Goal: Obtain resource: Obtain resource

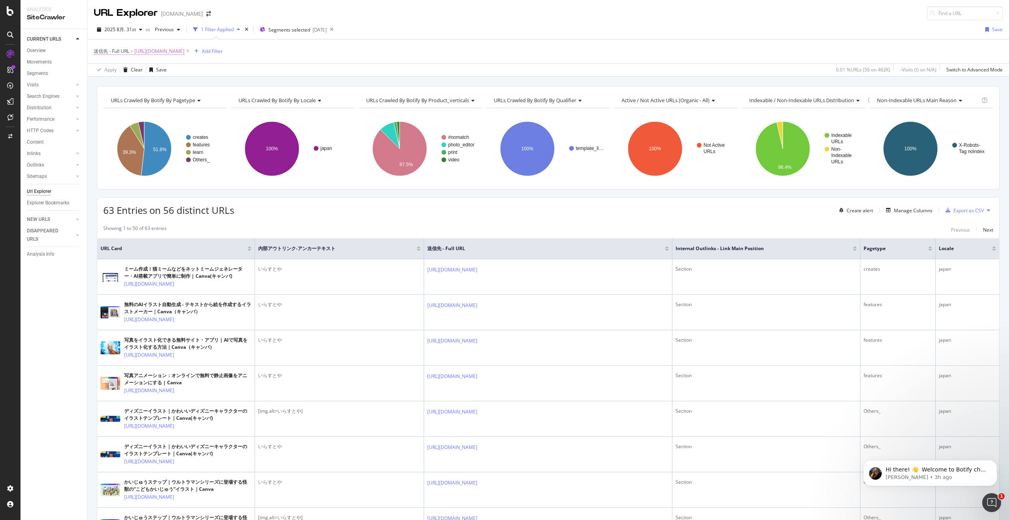
click at [185, 50] on span "https://www.canva.com/ja_jp/features/irasutoya/" at bounding box center [159, 51] width 50 height 11
click at [141, 111] on input "https://www.canva.com/ja_jp/features/irasutoya/" at bounding box center [138, 112] width 75 height 13
paste input "create/yosegaki"
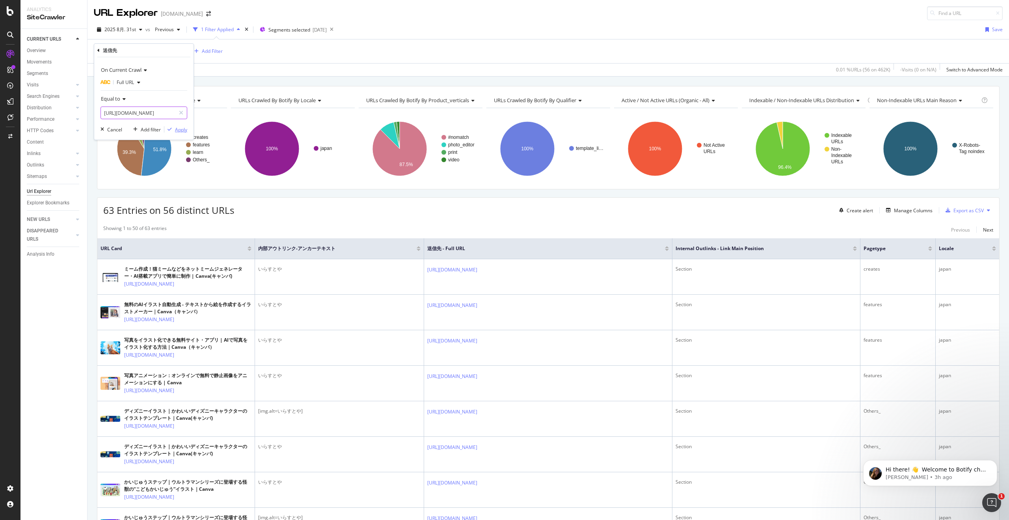
scroll to position [0, 33]
type input "[URL][DOMAIN_NAME]"
click at [178, 126] on div "Apply" at bounding box center [181, 129] width 12 height 7
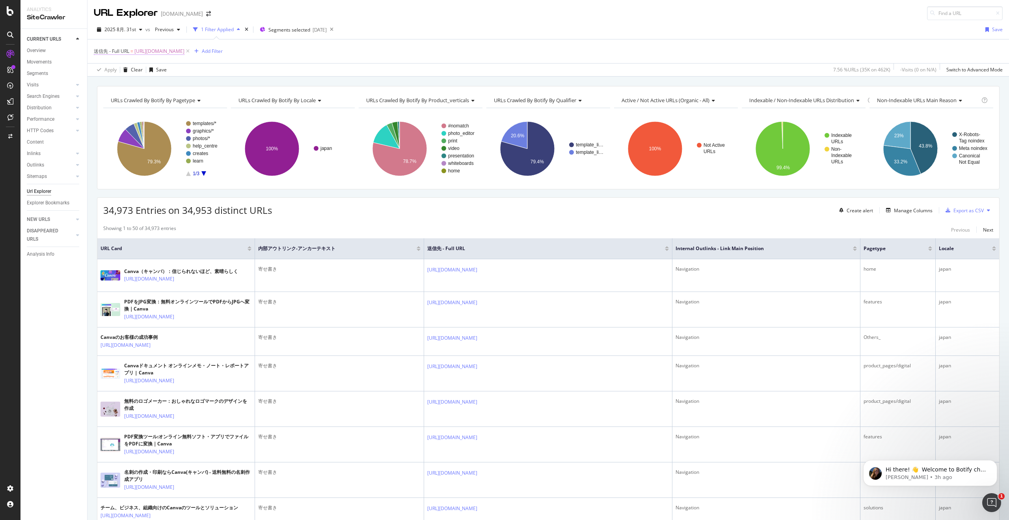
click at [185, 51] on span "[URL][DOMAIN_NAME]" at bounding box center [159, 51] width 50 height 11
click at [138, 112] on input "[URL][DOMAIN_NAME]" at bounding box center [138, 112] width 75 height 13
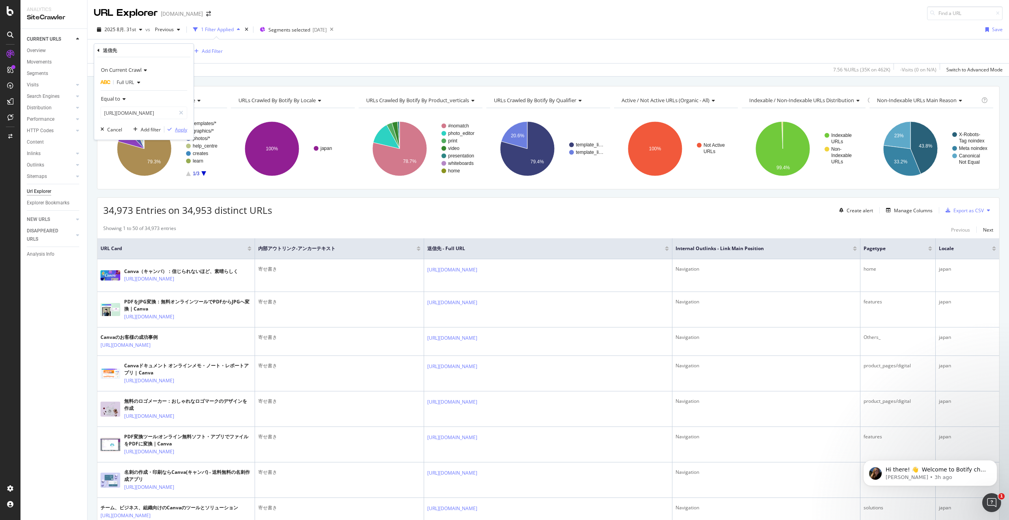
click at [178, 128] on div "Apply" at bounding box center [181, 129] width 12 height 7
drag, startPoint x: 216, startPoint y: 212, endPoint x: 179, endPoint y: 214, distance: 36.7
click at [179, 214] on span "34,973 Entries on 34,953 distinct URLs" at bounding box center [187, 209] width 169 height 13
copy span "34,953"
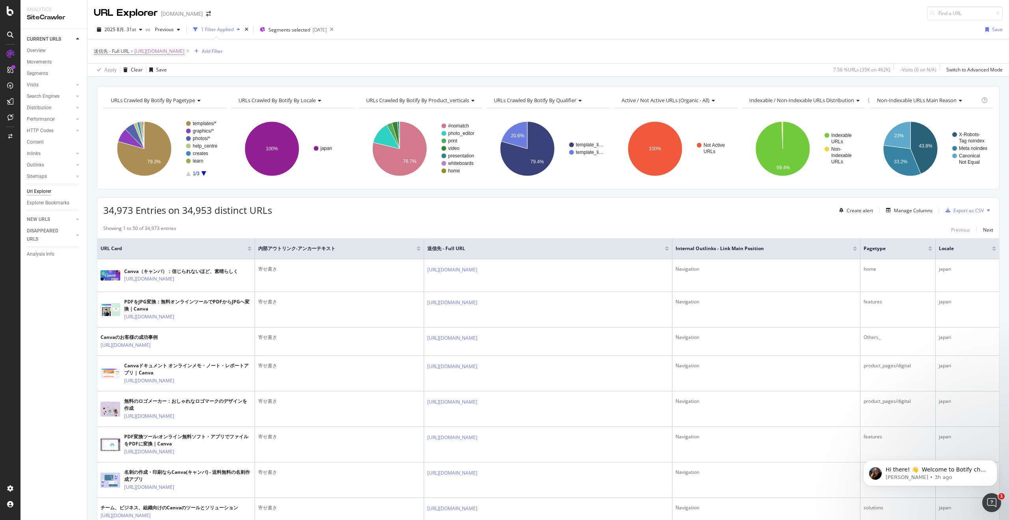
drag, startPoint x: 197, startPoint y: 50, endPoint x: 197, endPoint y: 57, distance: 7.1
click at [185, 50] on span "[URL][DOMAIN_NAME]" at bounding box center [159, 51] width 50 height 11
click at [153, 115] on input "[URL][DOMAIN_NAME]" at bounding box center [138, 112] width 75 height 13
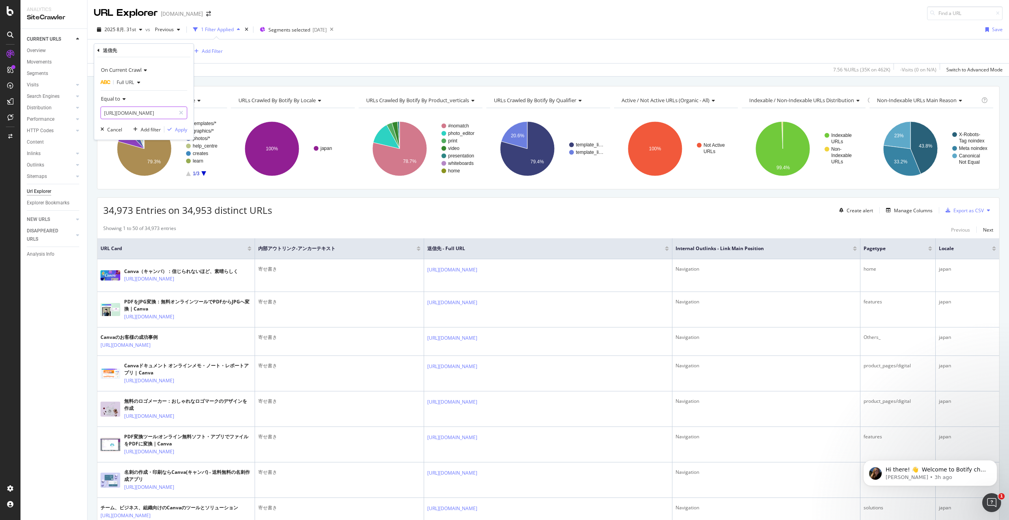
paste input "features/ai-logo-generator"
type input "https://www.canva.com/ja_jp/features/ai-logo-generator/"
click at [177, 131] on div "Apply" at bounding box center [181, 129] width 12 height 7
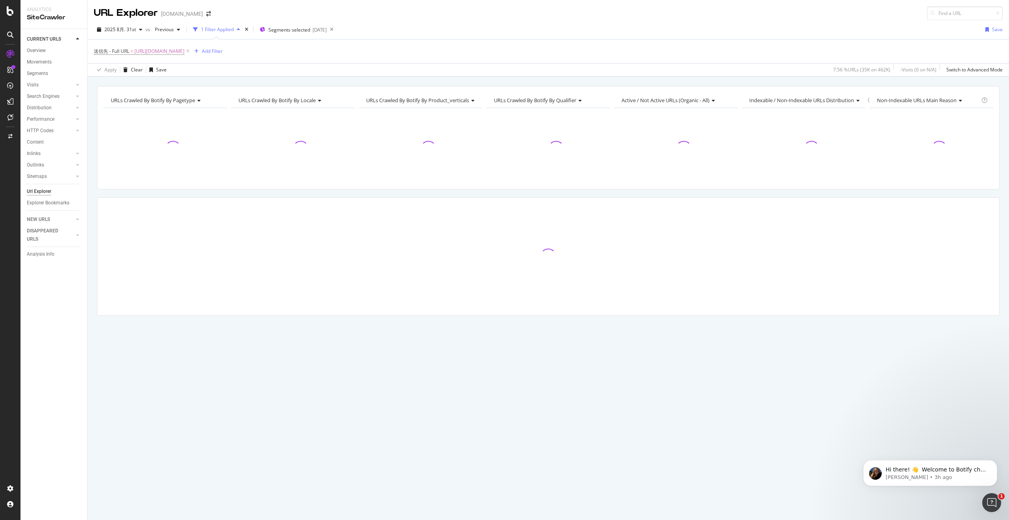
click at [177, 131] on div at bounding box center [165, 148] width 124 height 69
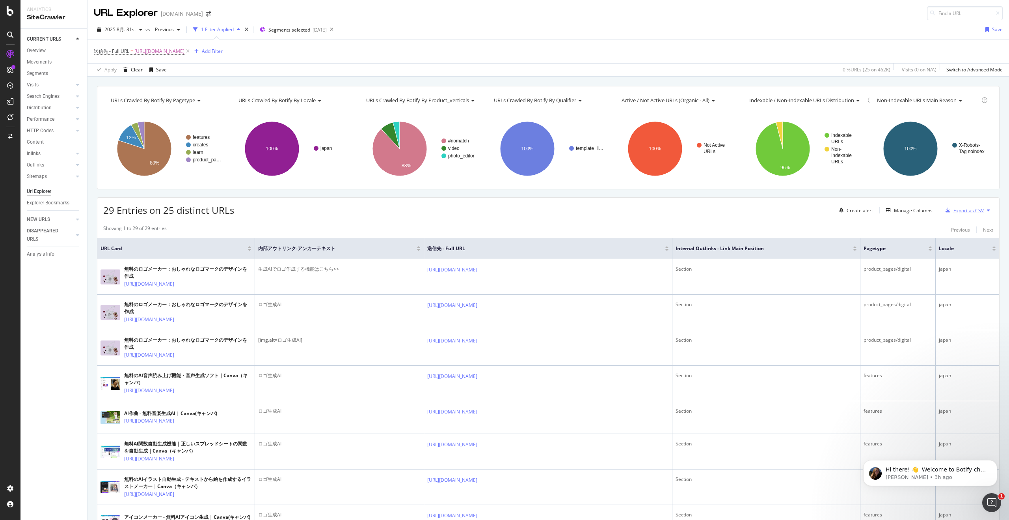
click at [964, 210] on div "Export as CSV" at bounding box center [969, 210] width 30 height 7
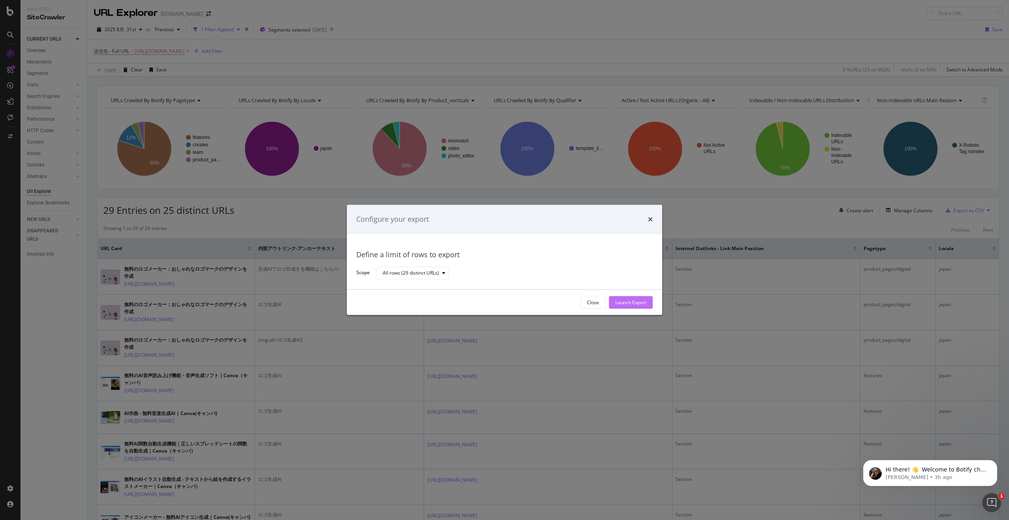
click at [640, 304] on div "Launch Export" at bounding box center [630, 302] width 31 height 7
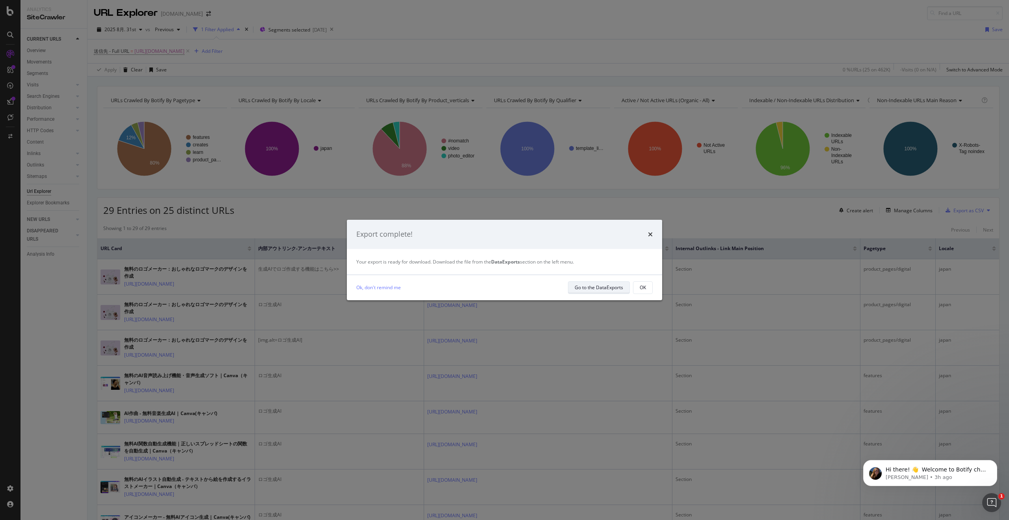
click at [599, 287] on div "Go to the DataExports" at bounding box center [599, 287] width 48 height 7
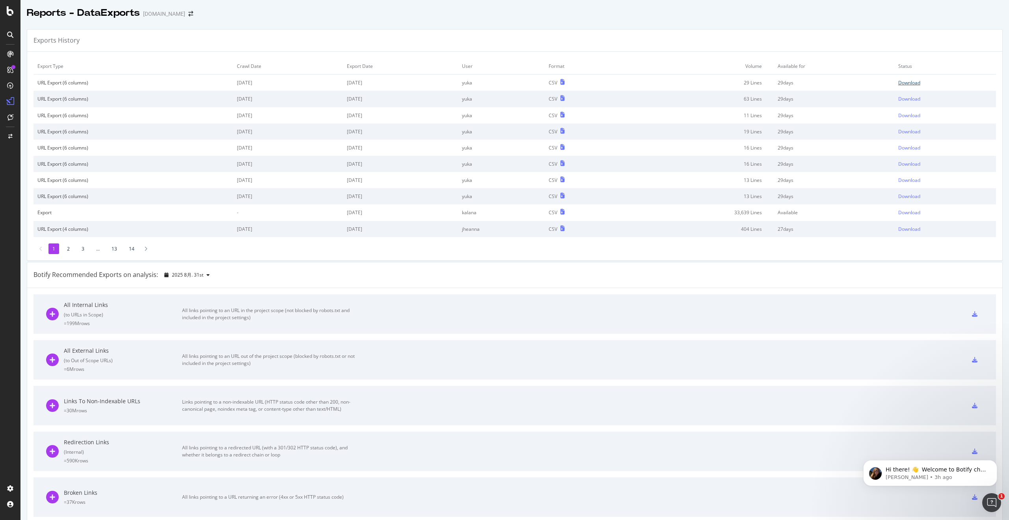
click at [907, 83] on div "Download" at bounding box center [910, 82] width 22 height 7
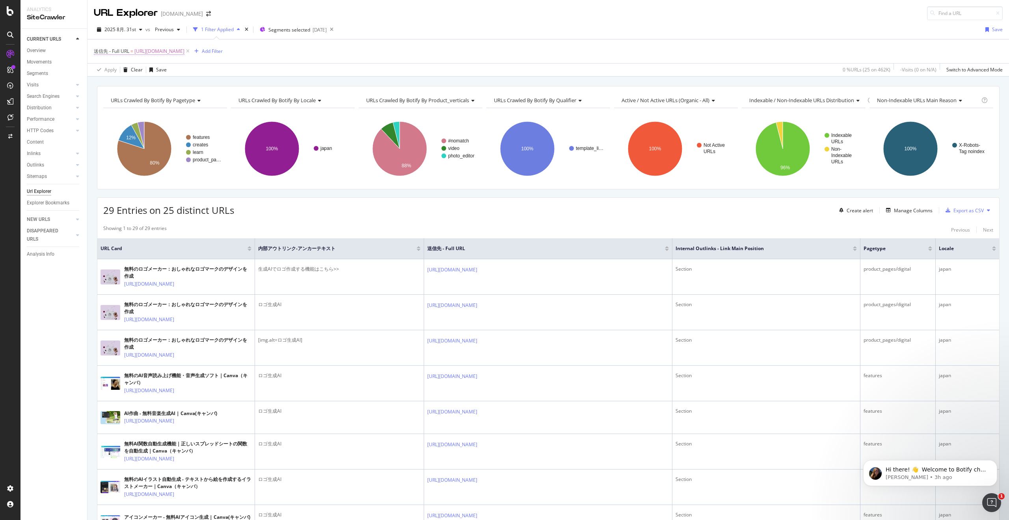
click at [185, 52] on span "https://www.canva.com/ja_jp/features/ai-logo-generator/" at bounding box center [159, 51] width 50 height 11
click at [157, 116] on input "https://www.canva.com/ja_jp/features/ai-logo-generator/" at bounding box center [138, 112] width 75 height 13
paste input "free-illustration"
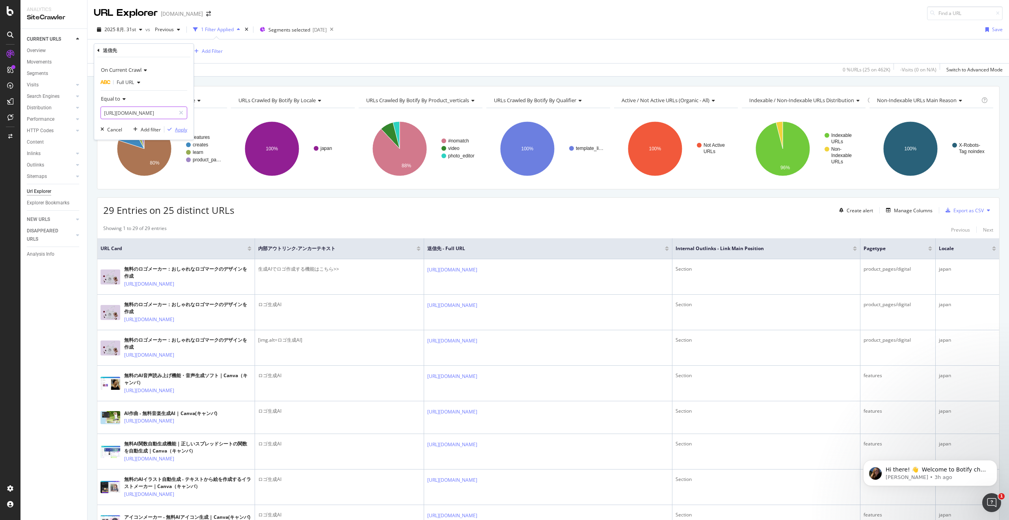
scroll to position [0, 52]
type input "https://www.canva.com/ja_jp/features/free-illustration/"
click at [184, 131] on div "Apply" at bounding box center [181, 129] width 12 height 7
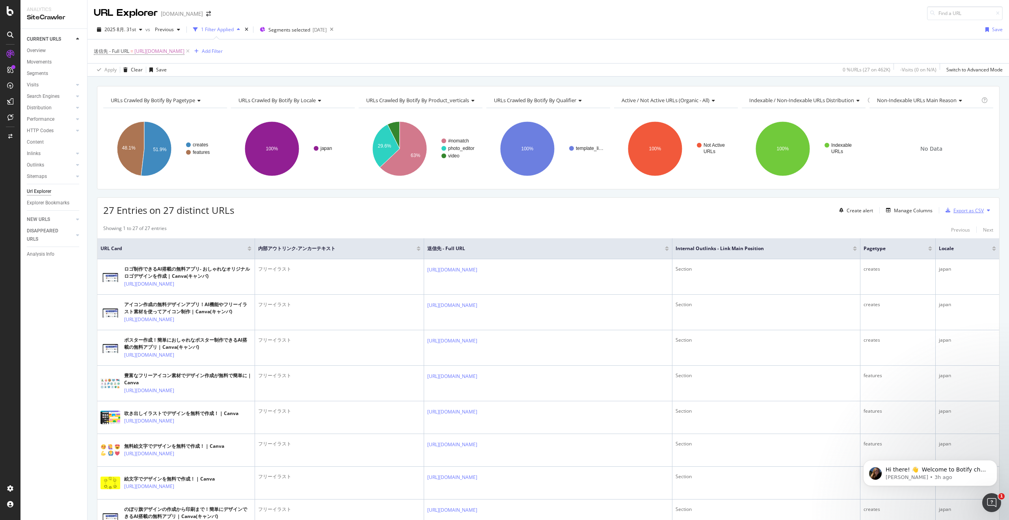
click at [956, 209] on div "Export as CSV" at bounding box center [969, 210] width 30 height 7
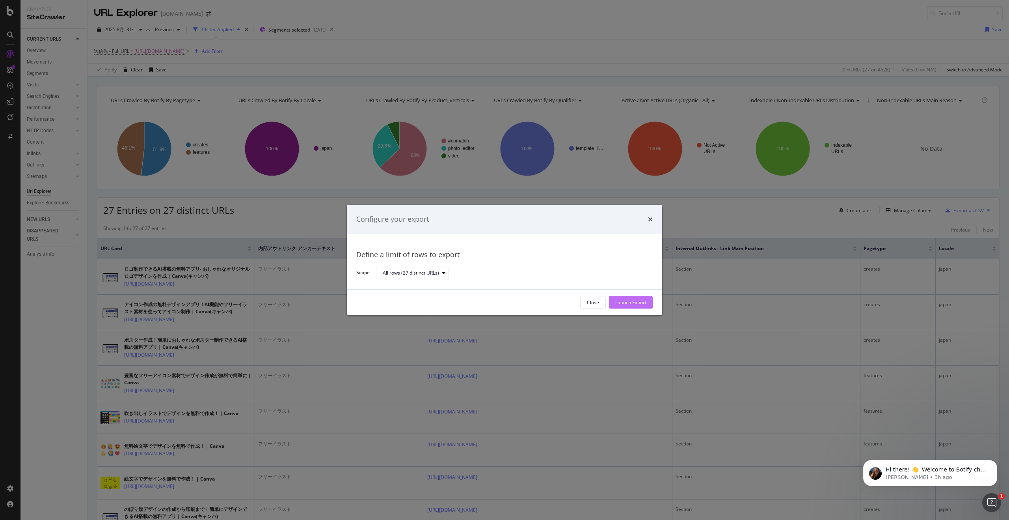
click at [636, 306] on div "Launch Export" at bounding box center [630, 303] width 31 height 12
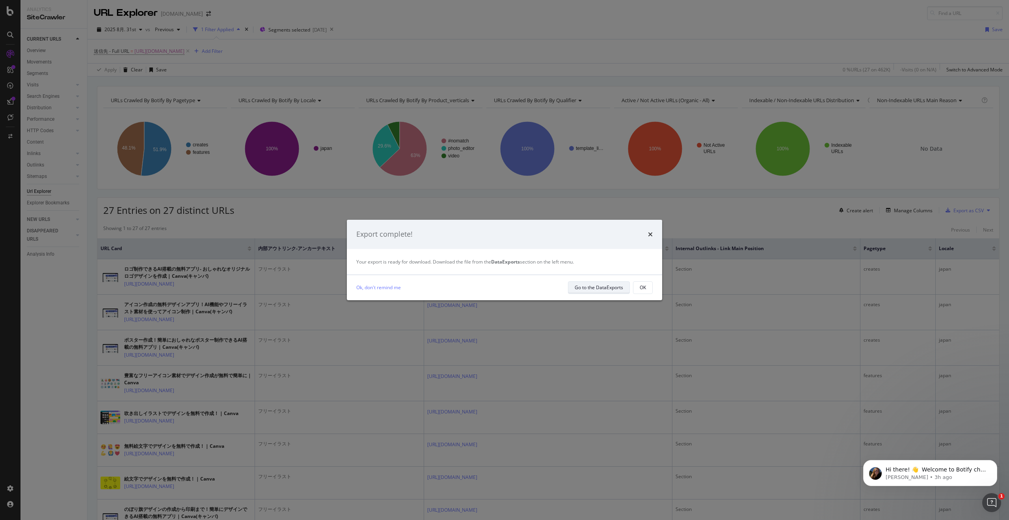
click at [605, 293] on div "Go to the DataExports" at bounding box center [599, 287] width 48 height 11
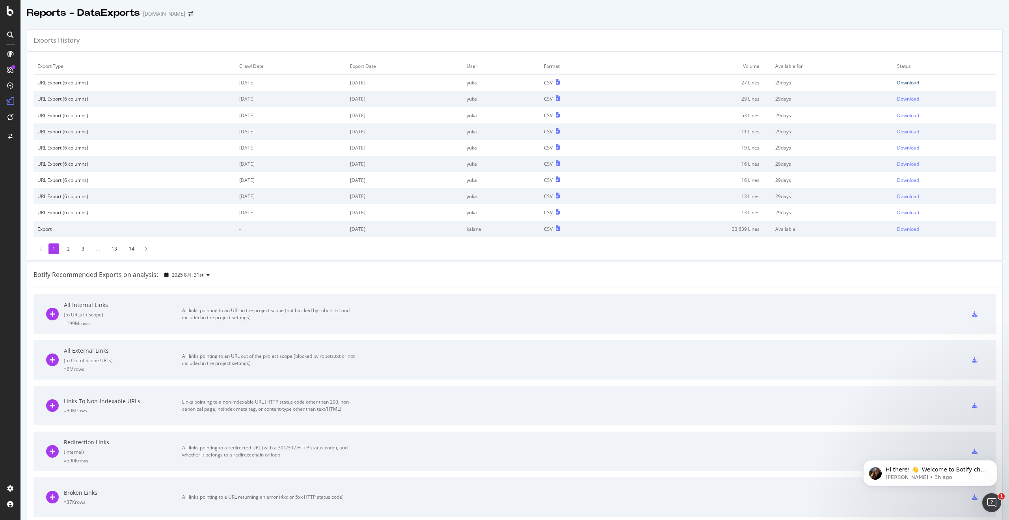
click at [909, 83] on div "Download" at bounding box center [908, 82] width 22 height 7
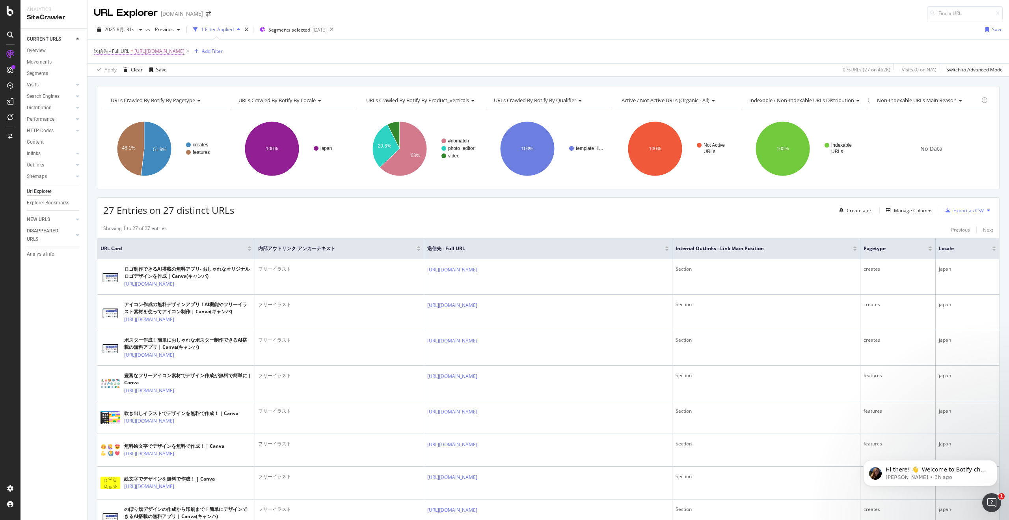
click at [185, 50] on span "https://www.canva.com/ja_jp/features/free-illustration/" at bounding box center [159, 51] width 50 height 11
click at [168, 113] on input "https://www.canva.com/ja_jp/features/free-illustration/" at bounding box center [138, 112] width 75 height 13
paste input "create/"
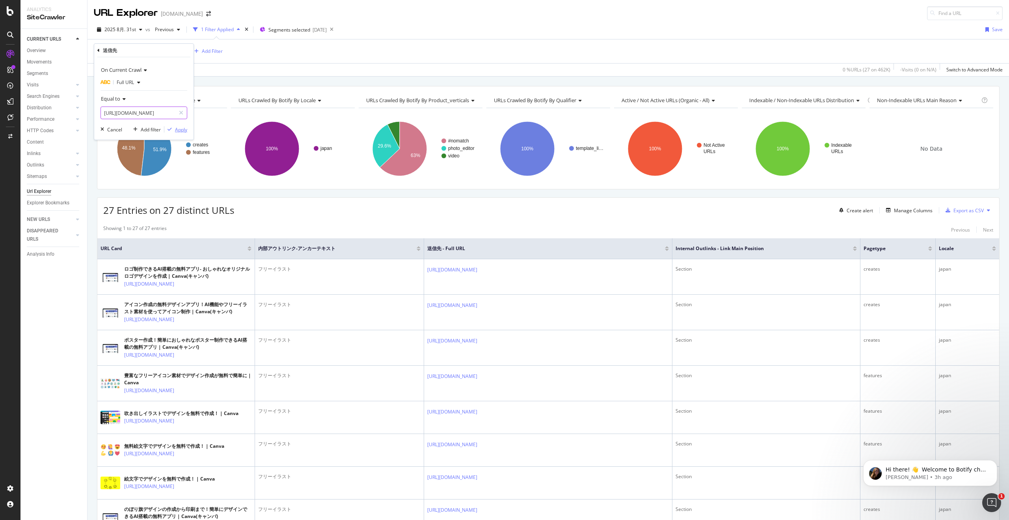
scroll to position [0, 38]
type input "[URL][DOMAIN_NAME]"
click at [179, 129] on div "Apply" at bounding box center [181, 129] width 12 height 7
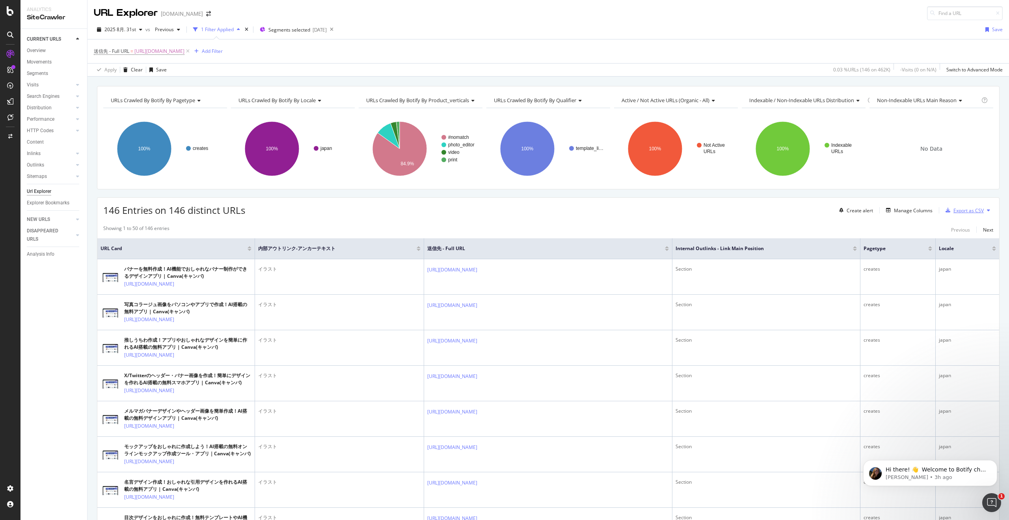
click at [973, 212] on div "Export as CSV" at bounding box center [969, 210] width 30 height 7
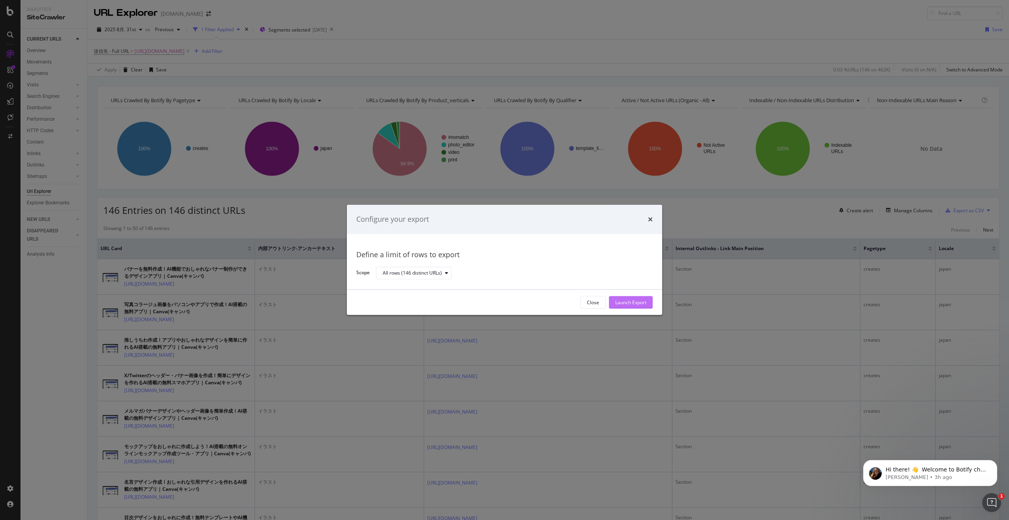
click at [629, 302] on div "Launch Export" at bounding box center [630, 302] width 31 height 7
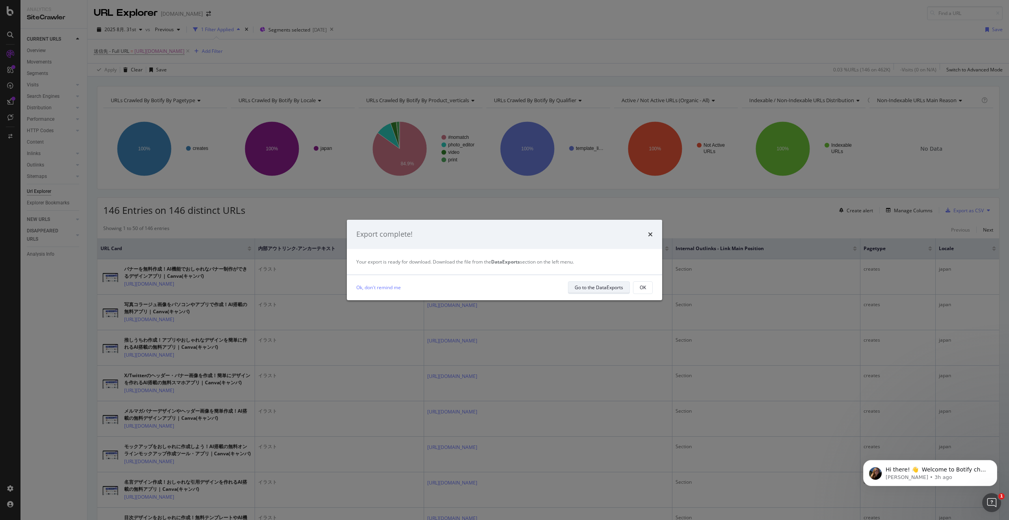
click at [606, 288] on div "Go to the DataExports" at bounding box center [599, 287] width 48 height 7
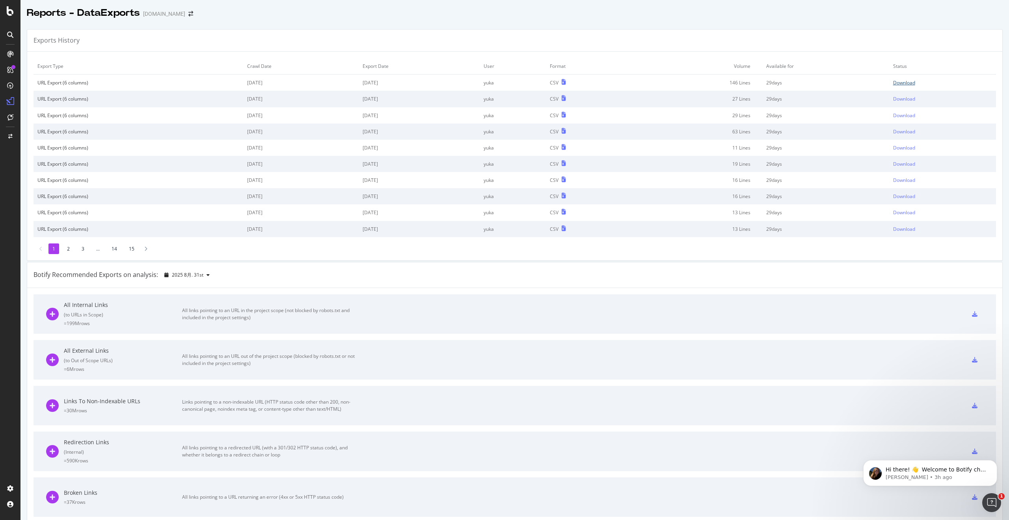
click at [911, 83] on div "Download" at bounding box center [904, 82] width 22 height 7
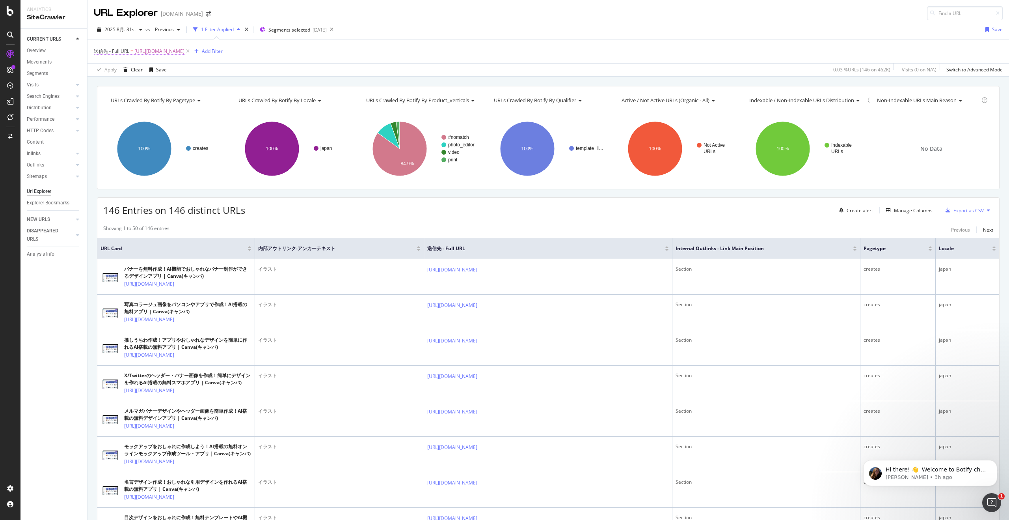
click at [185, 49] on span "[URL][DOMAIN_NAME]" at bounding box center [159, 51] width 50 height 11
click at [166, 112] on input "[URL][DOMAIN_NAME]" at bounding box center [138, 112] width 75 height 13
paste input "flower-"
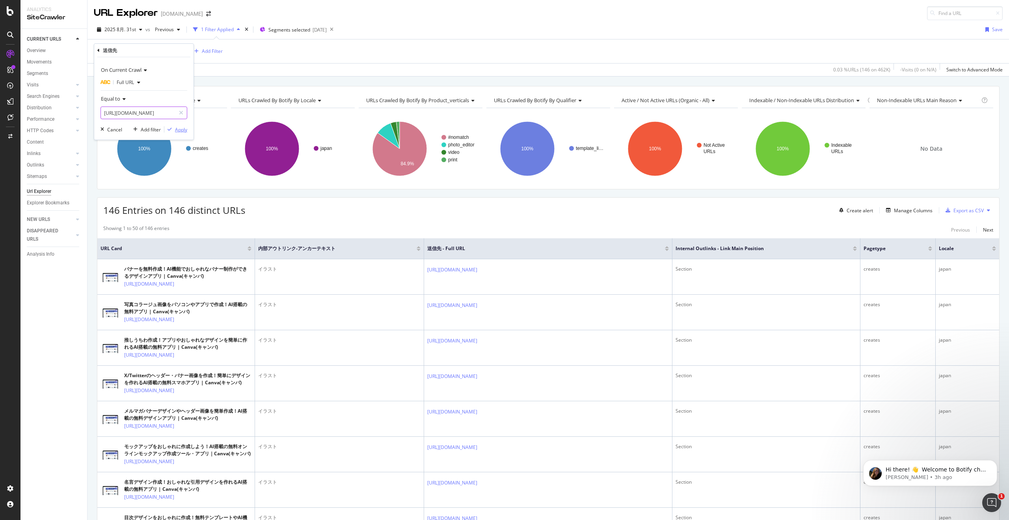
scroll to position [0, 53]
type input "[URL][DOMAIN_NAME]"
click at [176, 129] on div "Apply" at bounding box center [181, 129] width 12 height 7
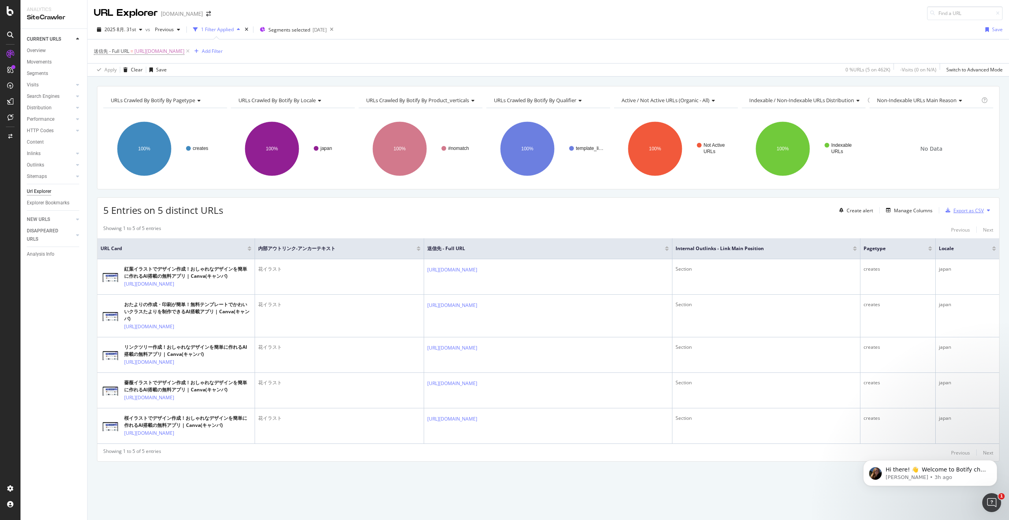
click at [975, 207] on div "Export as CSV" at bounding box center [969, 210] width 30 height 7
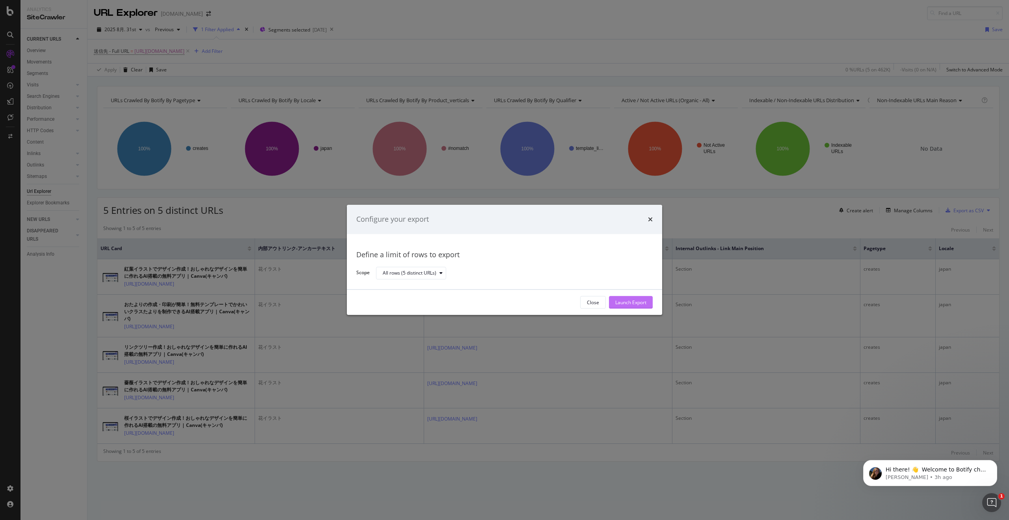
click at [623, 304] on div "Launch Export" at bounding box center [630, 302] width 31 height 7
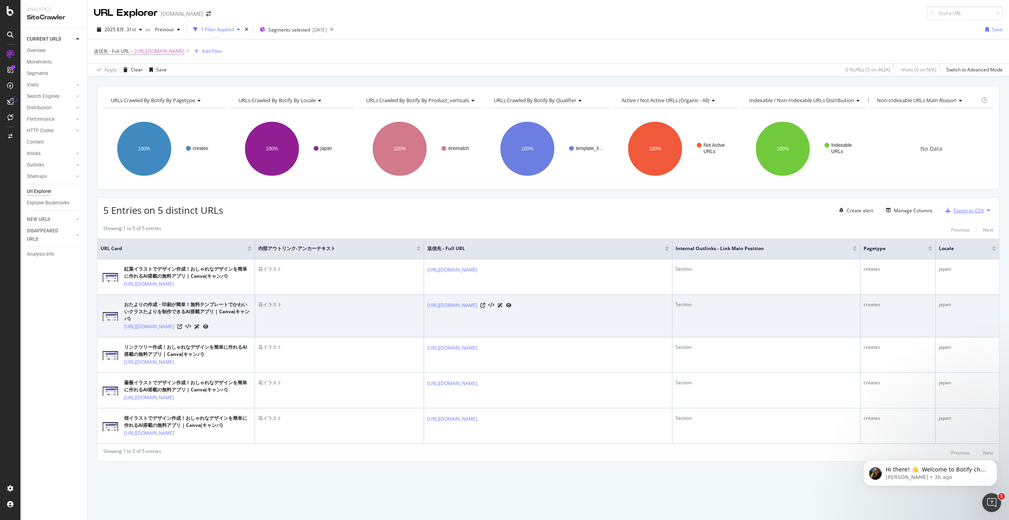
scroll to position [7, 0]
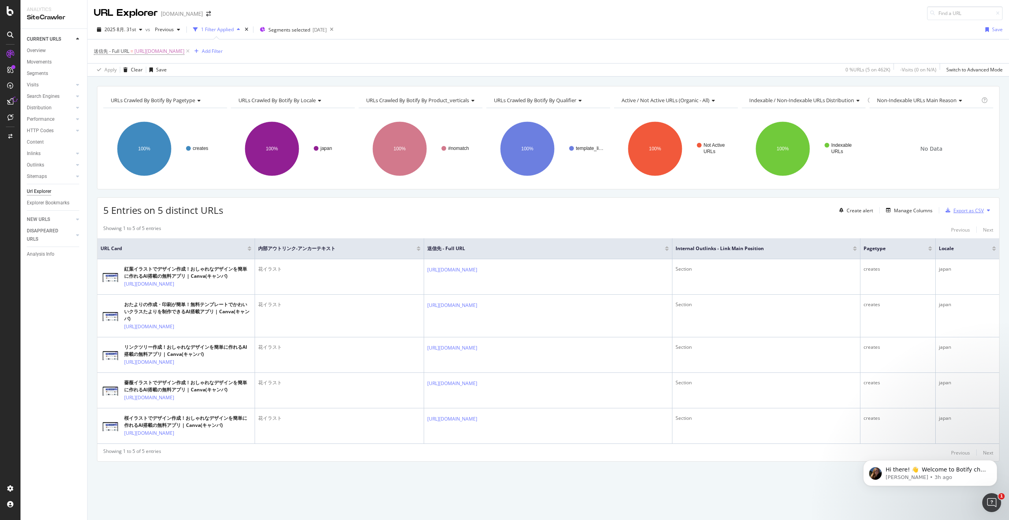
click at [960, 207] on div "Export as CSV" at bounding box center [969, 210] width 30 height 7
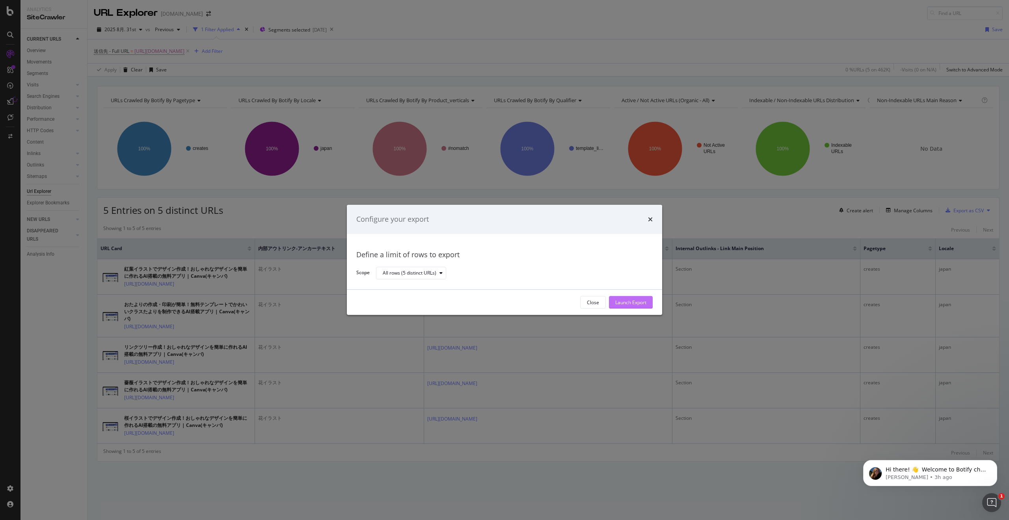
click at [646, 306] on div "Launch Export" at bounding box center [630, 303] width 31 height 12
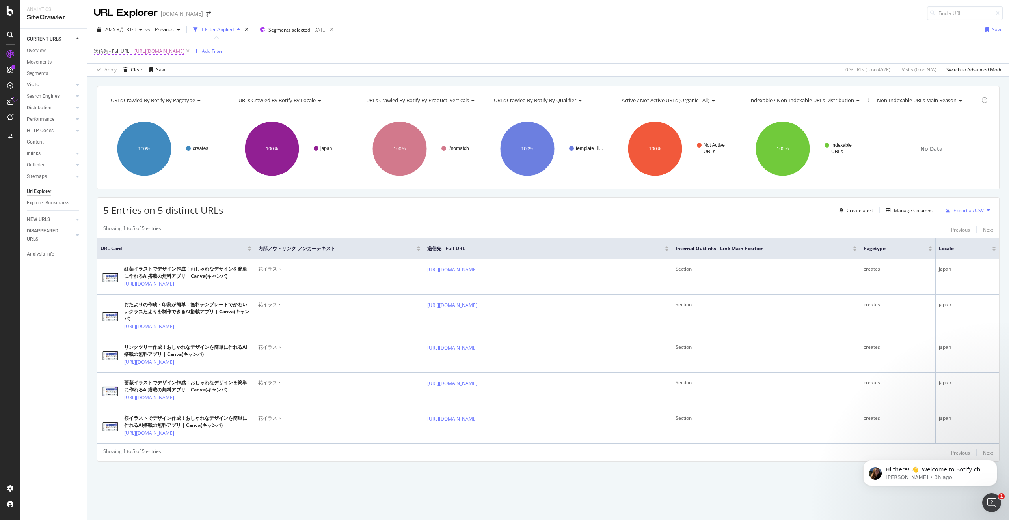
click at [185, 46] on span "[URL][DOMAIN_NAME]" at bounding box center [159, 51] width 50 height 11
click at [159, 106] on input "[URL][DOMAIN_NAME]" at bounding box center [138, 106] width 75 height 13
paste input "ree-materials"
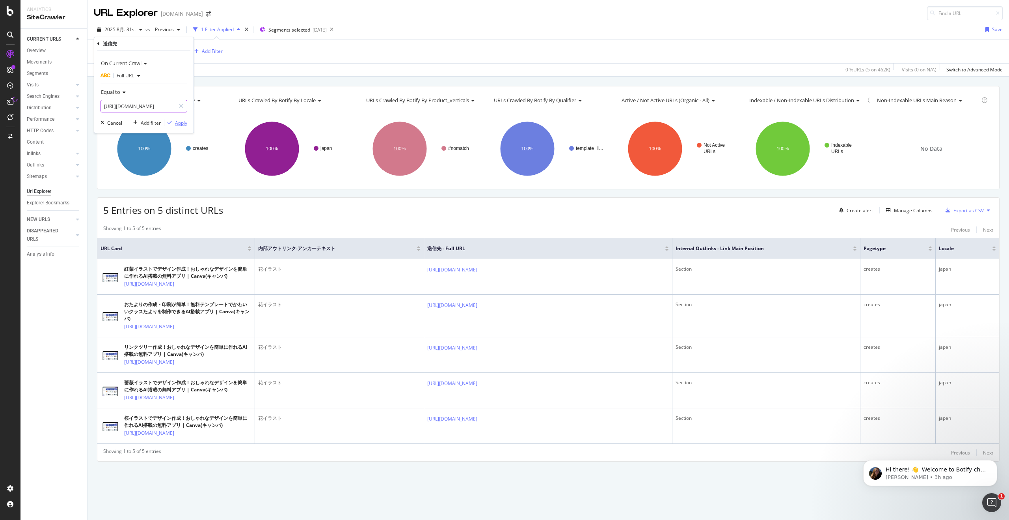
scroll to position [0, 70]
type input "[URL][DOMAIN_NAME]"
click at [178, 124] on div "Apply" at bounding box center [181, 122] width 12 height 7
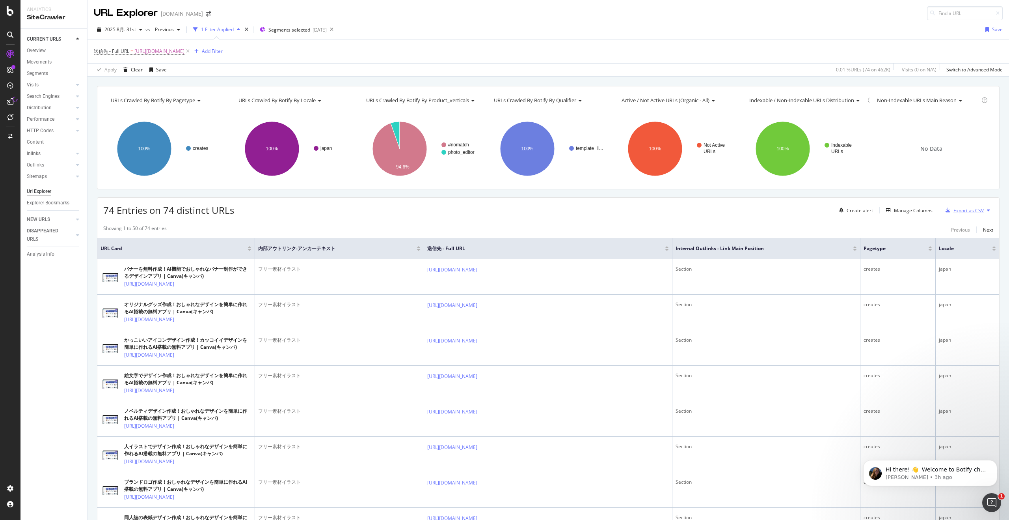
click at [953, 211] on div "button" at bounding box center [948, 210] width 11 height 5
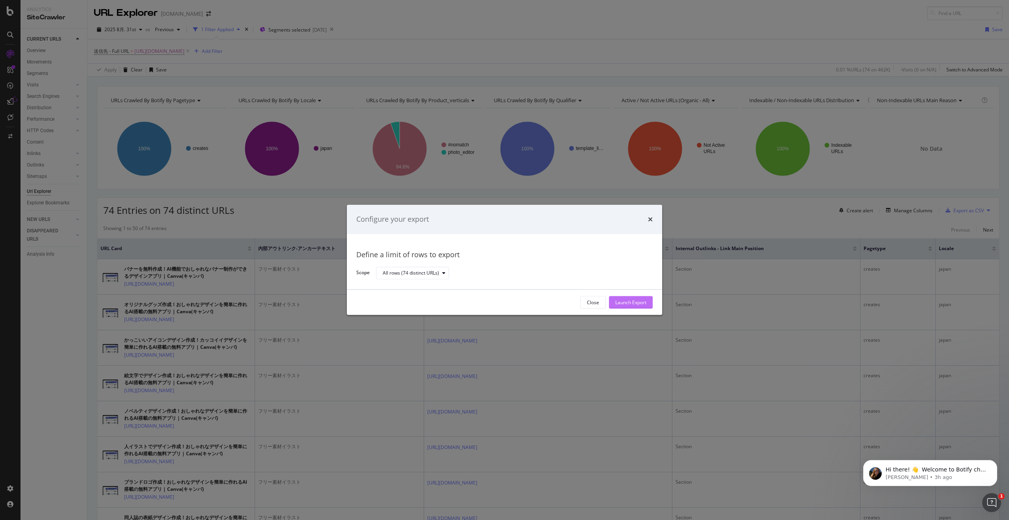
click at [631, 302] on div "Launch Export" at bounding box center [630, 302] width 31 height 7
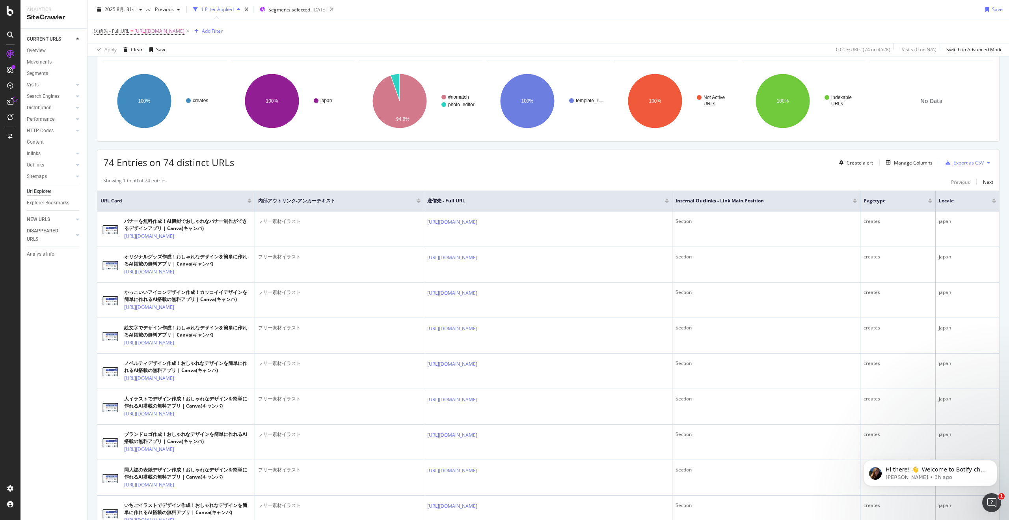
scroll to position [7, 0]
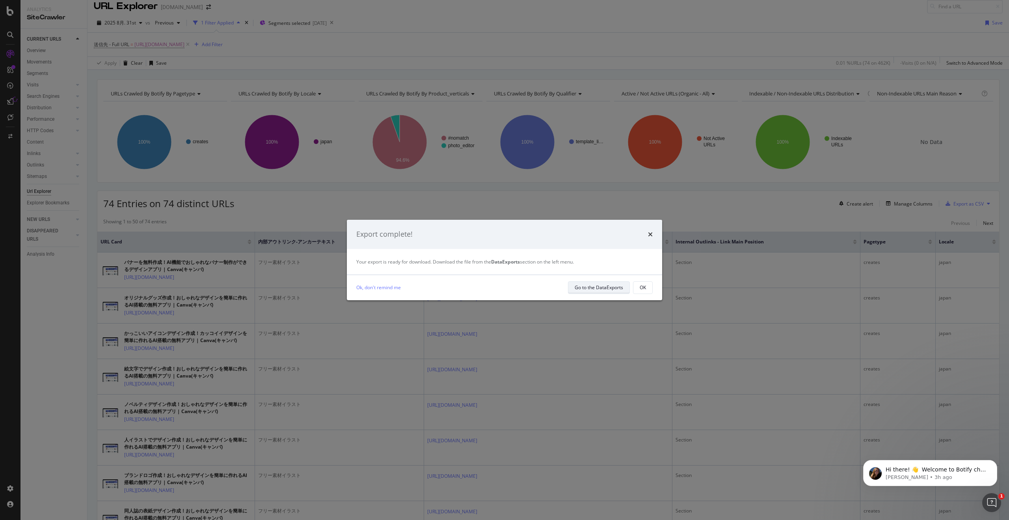
click at [590, 285] on div "Go to the DataExports" at bounding box center [599, 287] width 48 height 7
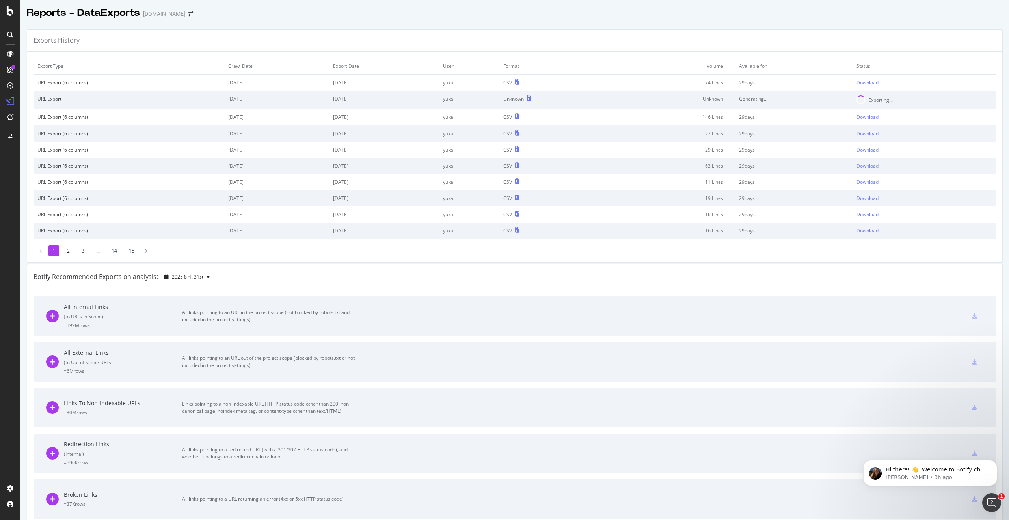
click at [877, 101] on div "Exporting..." at bounding box center [881, 100] width 24 height 7
click at [870, 97] on div "Exporting..." at bounding box center [925, 99] width 136 height 9
click at [869, 76] on td "Download" at bounding box center [925, 83] width 144 height 17
click at [870, 83] on div "Download" at bounding box center [868, 82] width 22 height 7
click at [867, 82] on div "Download" at bounding box center [868, 82] width 22 height 7
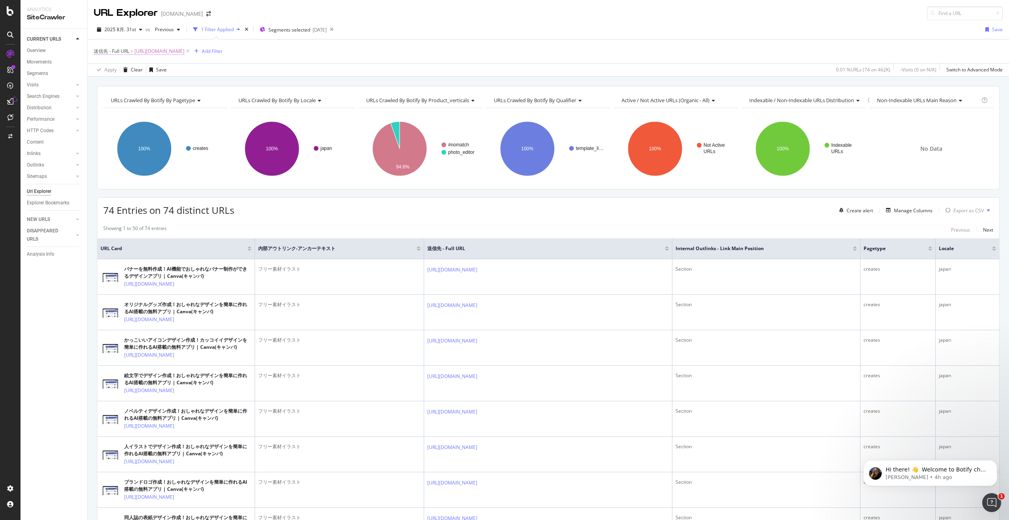
click at [185, 51] on span "[URL][DOMAIN_NAME]" at bounding box center [159, 51] width 50 height 11
click at [147, 114] on input "[URL][DOMAIN_NAME]" at bounding box center [138, 112] width 75 height 13
paste input "text"
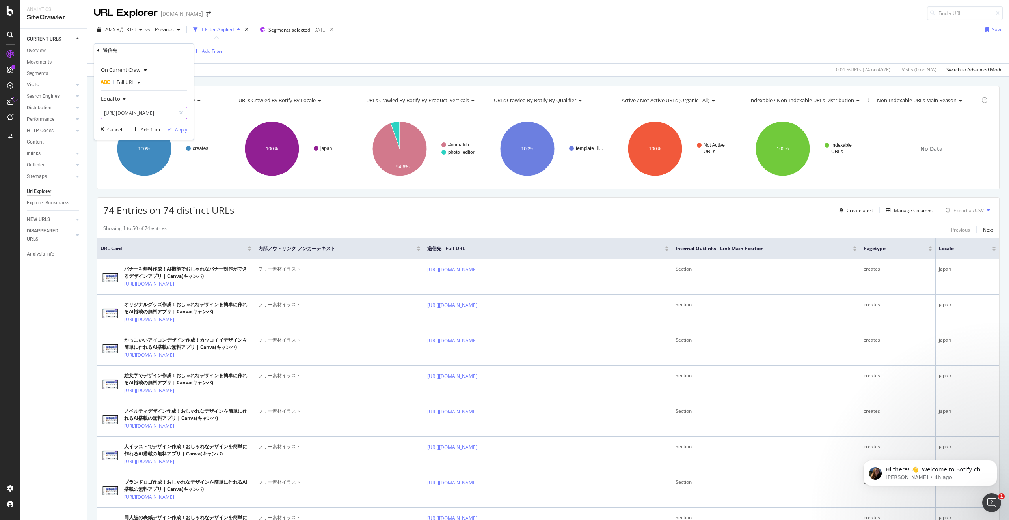
scroll to position [0, 48]
type input "[URL][DOMAIN_NAME]"
click at [179, 131] on div "Apply" at bounding box center [181, 129] width 12 height 7
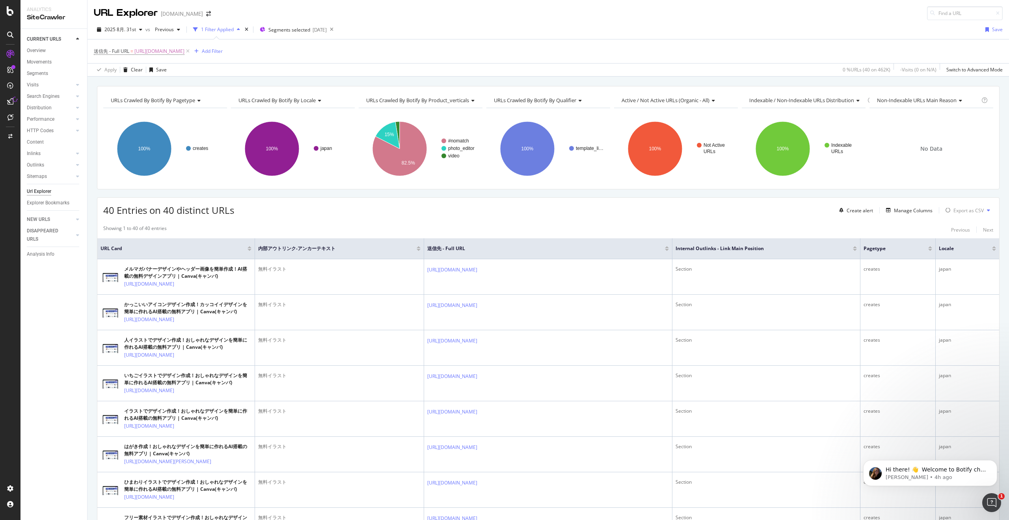
click at [569, 200] on div "40 Entries on 40 distinct URLs Create alert Manage Columns Export as CSV" at bounding box center [548, 207] width 902 height 19
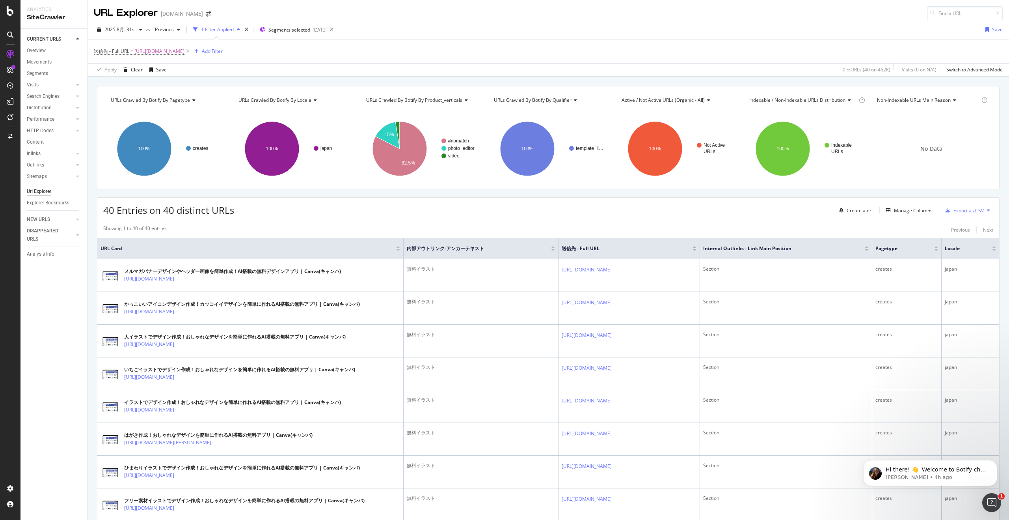
click at [953, 214] on div "Export as CSV" at bounding box center [963, 210] width 41 height 12
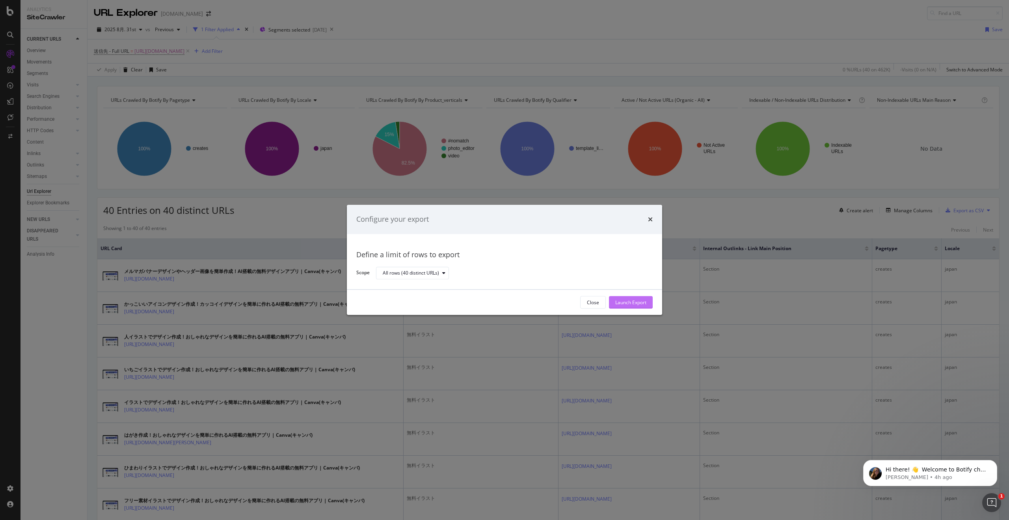
click at [619, 304] on div "Launch Export" at bounding box center [630, 302] width 31 height 7
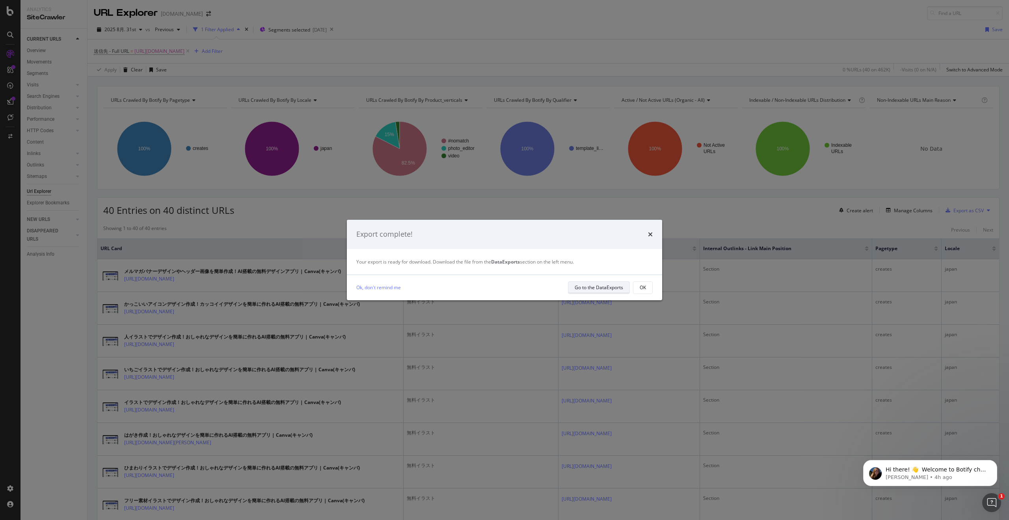
click at [610, 289] on div "Go to the DataExports" at bounding box center [599, 287] width 48 height 7
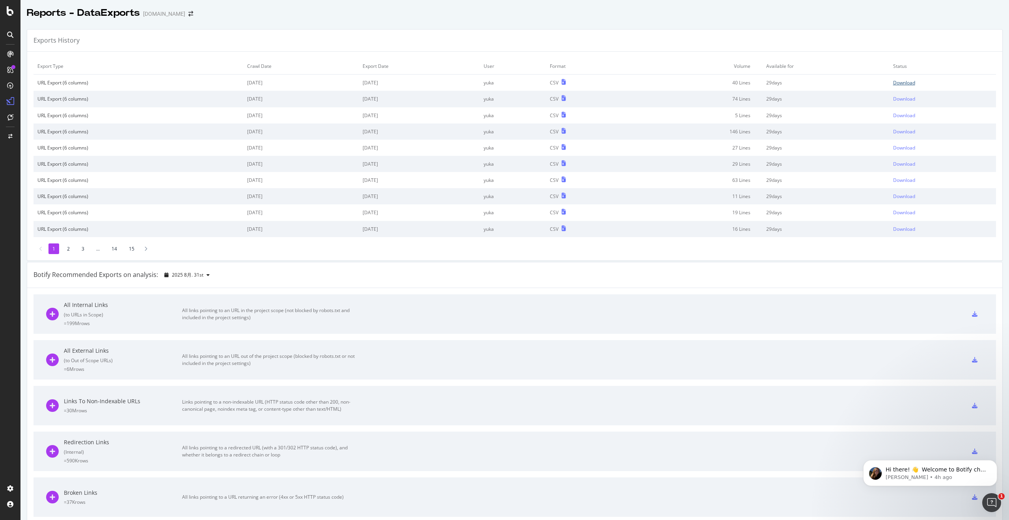
click at [904, 82] on div "Download" at bounding box center [904, 82] width 22 height 7
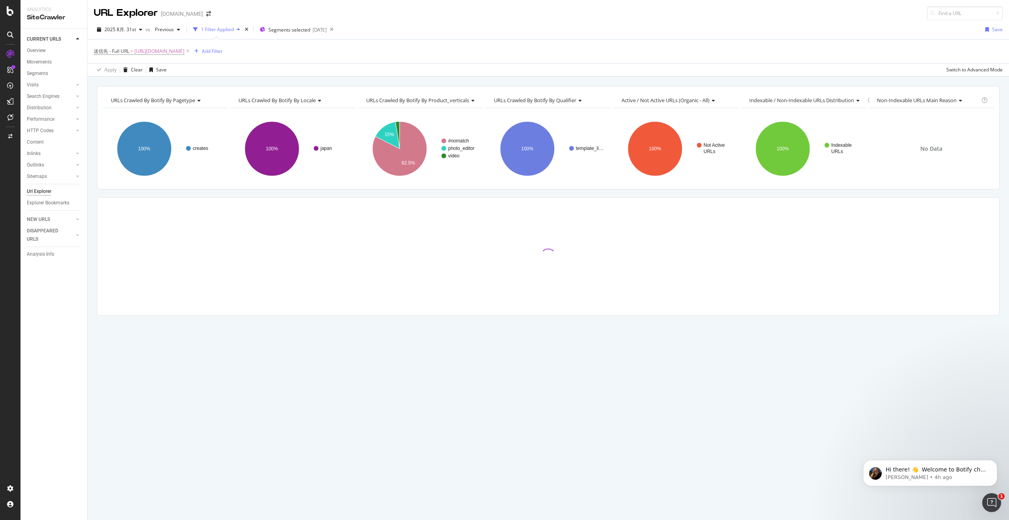
click at [191, 51] on icon at bounding box center [188, 51] width 7 height 8
click at [239, 51] on div "送信先 - Full URL = [URL][DOMAIN_NAME] Add Filter" at bounding box center [548, 51] width 909 height 24
click at [185, 52] on span "[URL][DOMAIN_NAME]" at bounding box center [159, 51] width 50 height 11
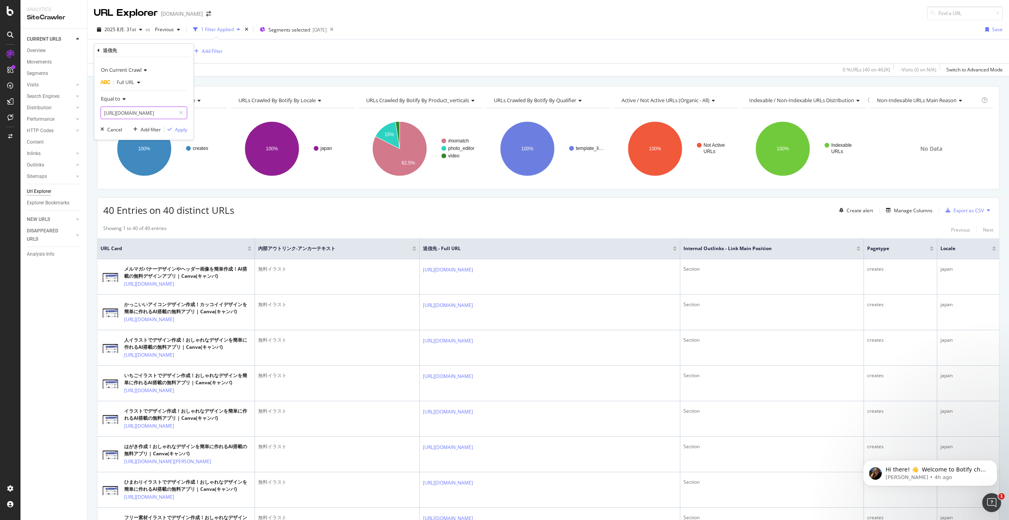
click at [147, 108] on input "[URL][DOMAIN_NAME]" at bounding box center [138, 112] width 75 height 13
paste input "lower"
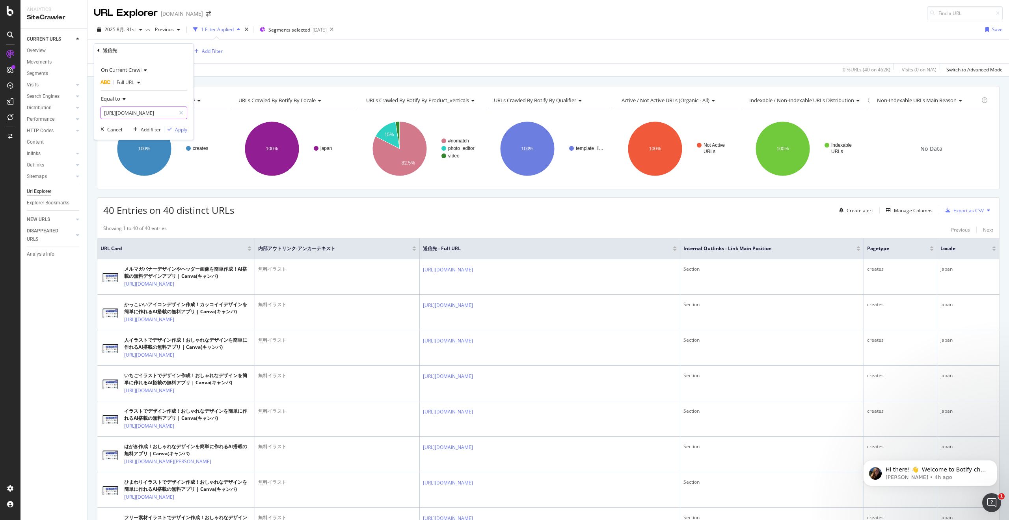
type input "[URL][DOMAIN_NAME]"
click at [181, 129] on div "Apply" at bounding box center [181, 129] width 12 height 7
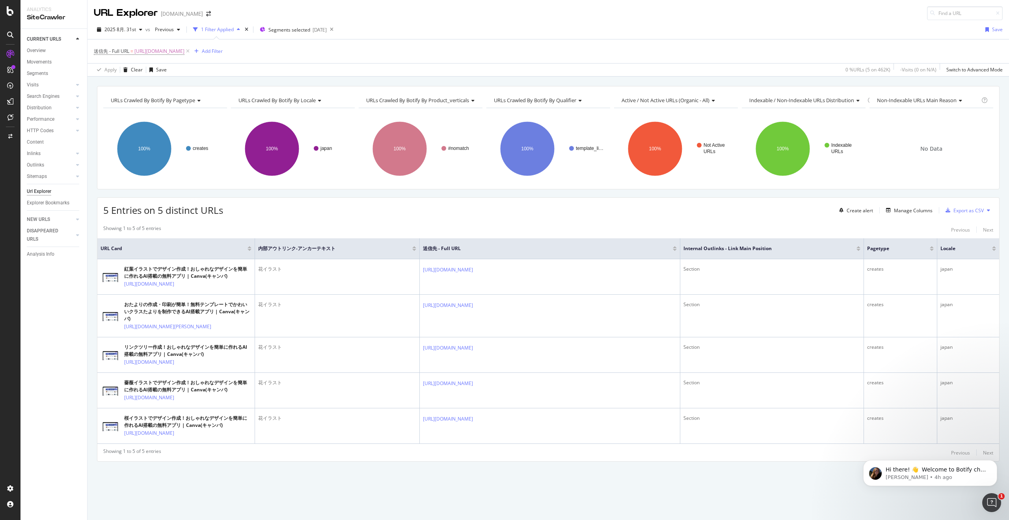
click at [989, 209] on icon at bounding box center [988, 210] width 3 height 5
click at [991, 208] on button at bounding box center [988, 210] width 9 height 13
click at [975, 209] on div "Export as CSV" at bounding box center [969, 210] width 30 height 7
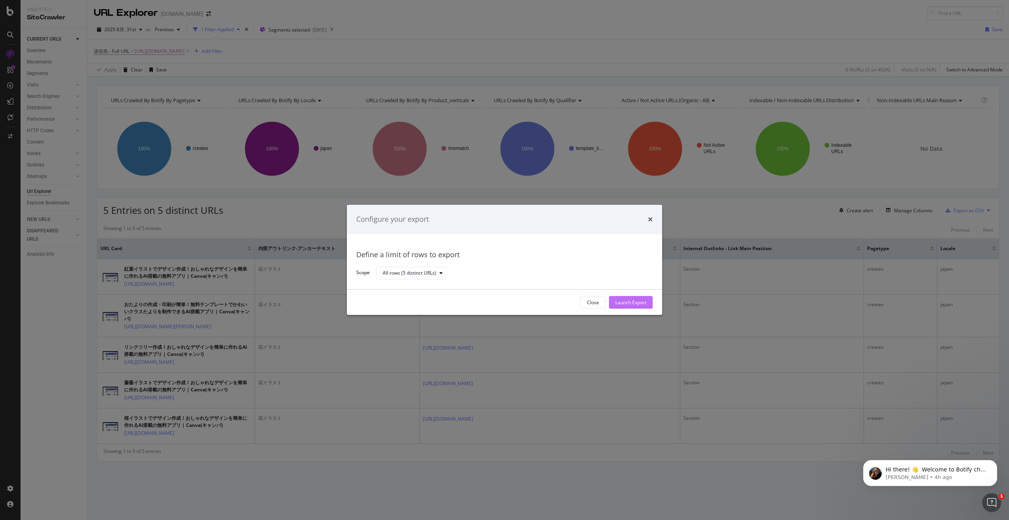
click at [640, 303] on div "Launch Export" at bounding box center [630, 302] width 31 height 7
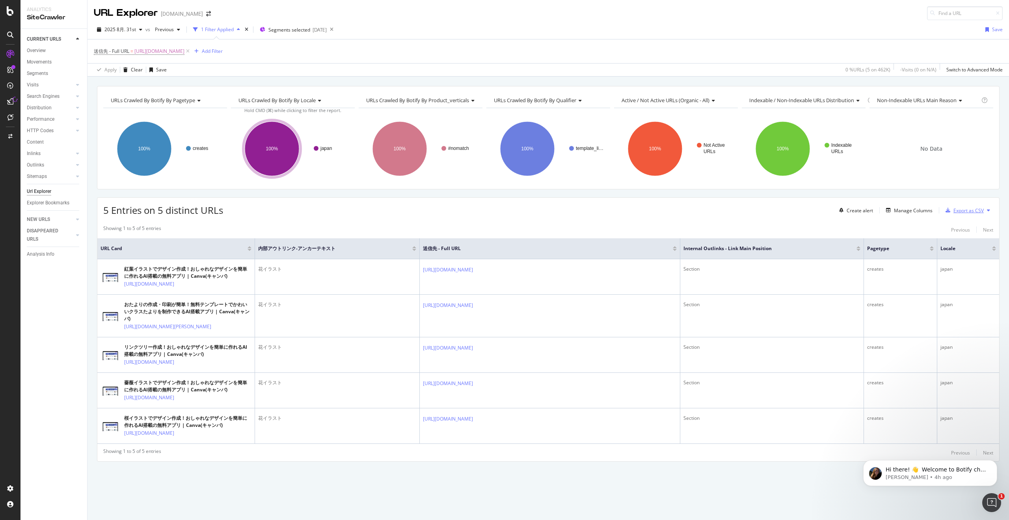
scroll to position [7, 0]
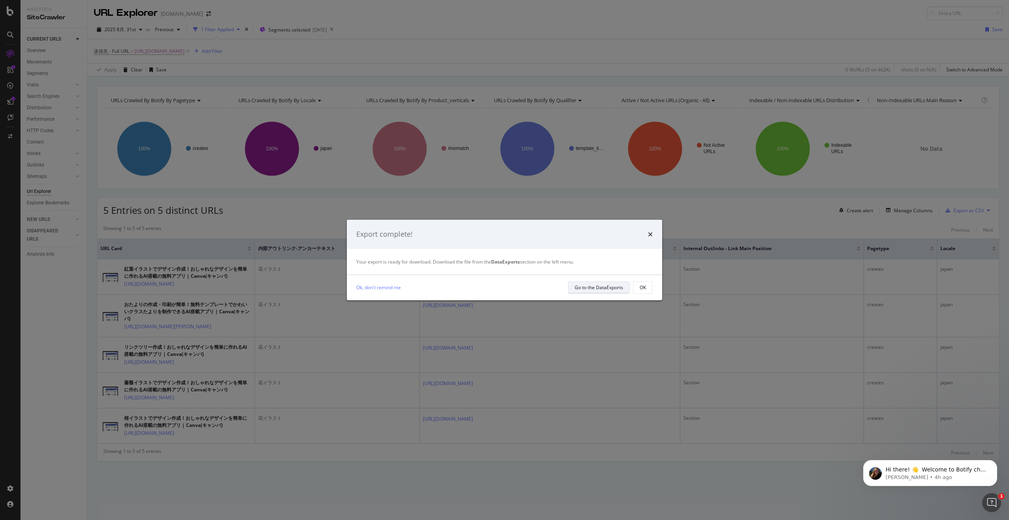
click at [596, 282] on div "Go to the DataExports" at bounding box center [599, 287] width 48 height 11
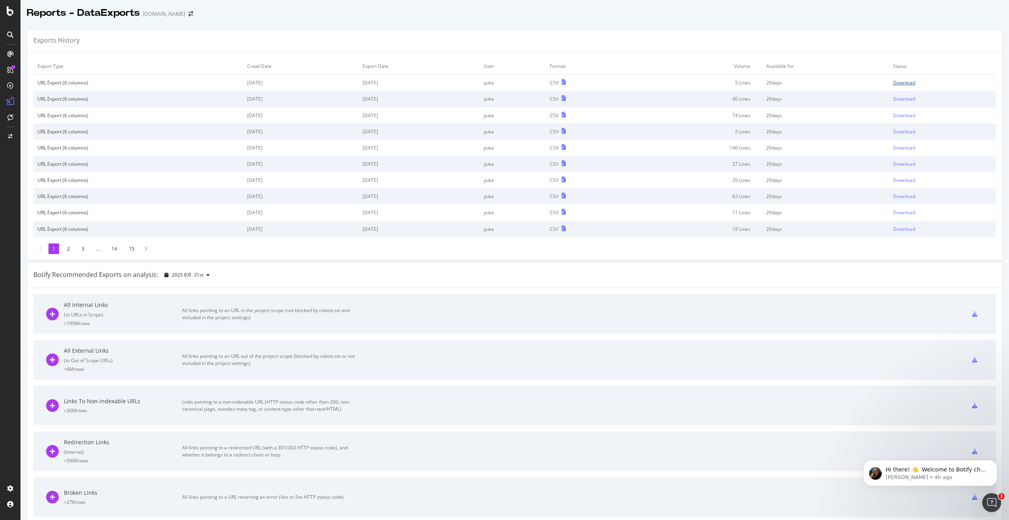
click at [912, 83] on div "Download" at bounding box center [904, 82] width 22 height 7
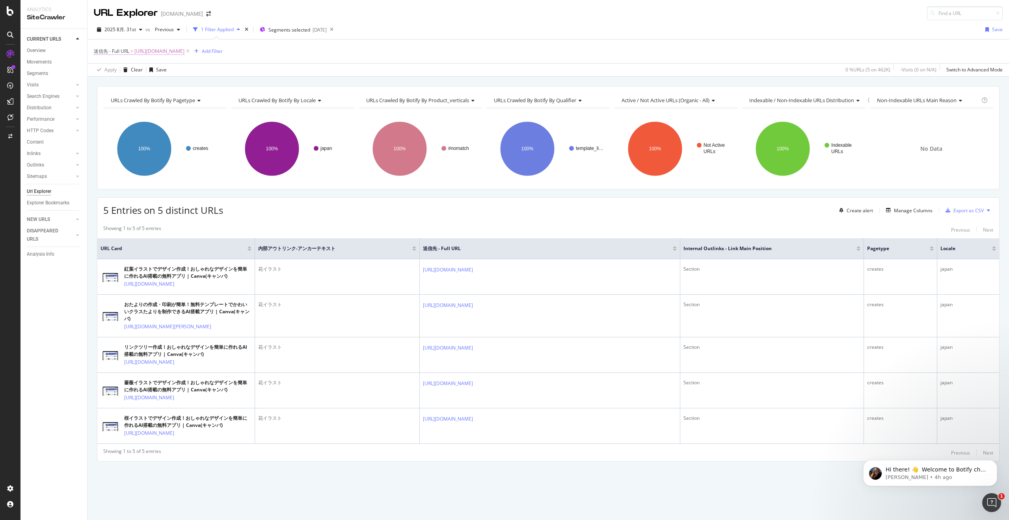
click at [185, 52] on span "[URL][DOMAIN_NAME]" at bounding box center [159, 51] width 50 height 11
click at [151, 110] on input "[URL][DOMAIN_NAME]" at bounding box center [138, 112] width 75 height 13
paste input "sakura"
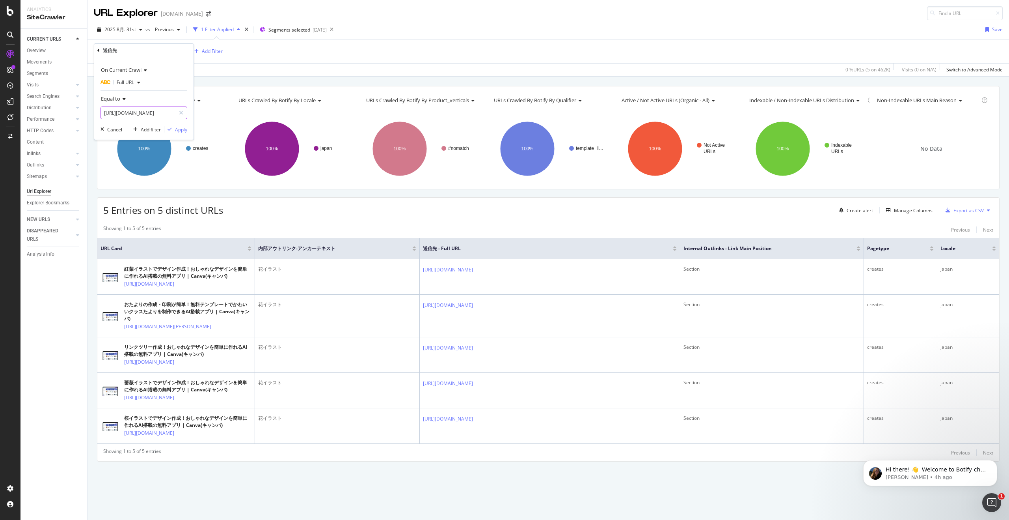
scroll to position [0, 54]
type input "[URL][DOMAIN_NAME]"
click at [178, 127] on div "Apply" at bounding box center [181, 129] width 12 height 7
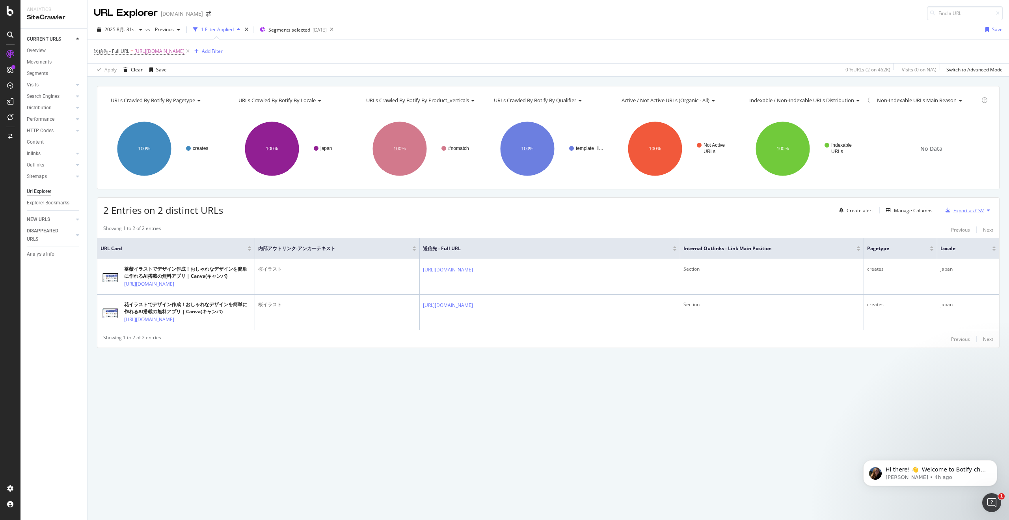
click at [969, 213] on div "Export as CSV" at bounding box center [969, 210] width 30 height 7
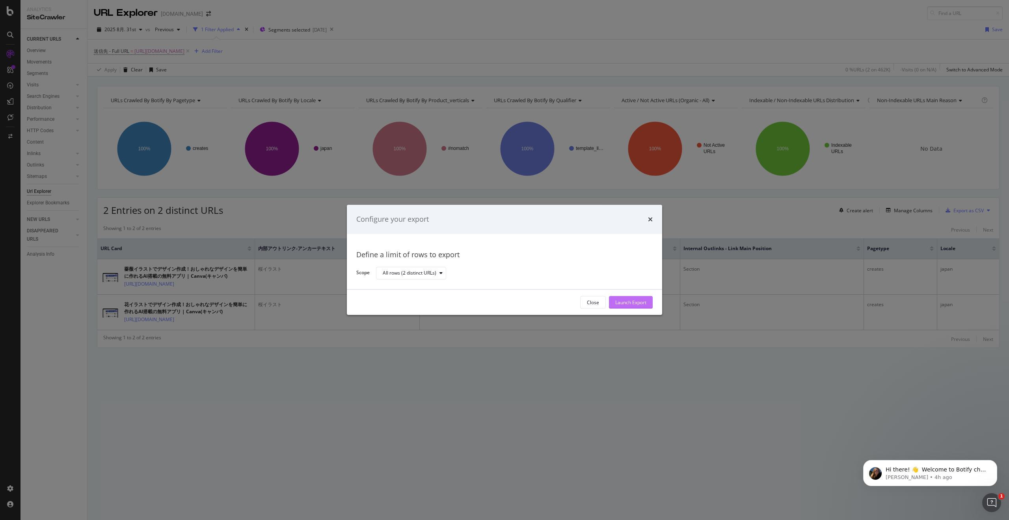
click at [632, 302] on div "Launch Export" at bounding box center [630, 302] width 31 height 7
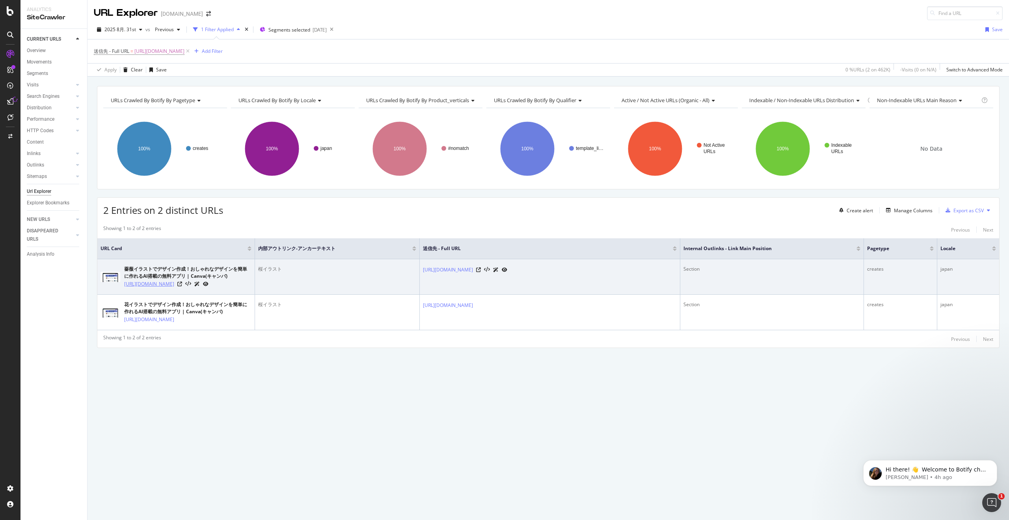
drag, startPoint x: 177, startPoint y: 300, endPoint x: 124, endPoint y: 285, distance: 55.8
click at [124, 285] on td "薔薇イラストでデザイン作成！おしゃれなデザインを簡単に作れるAI搭載の無料アプリ | Canva(キャンバ) [URL][DOMAIN_NAME]" at bounding box center [176, 276] width 158 height 35
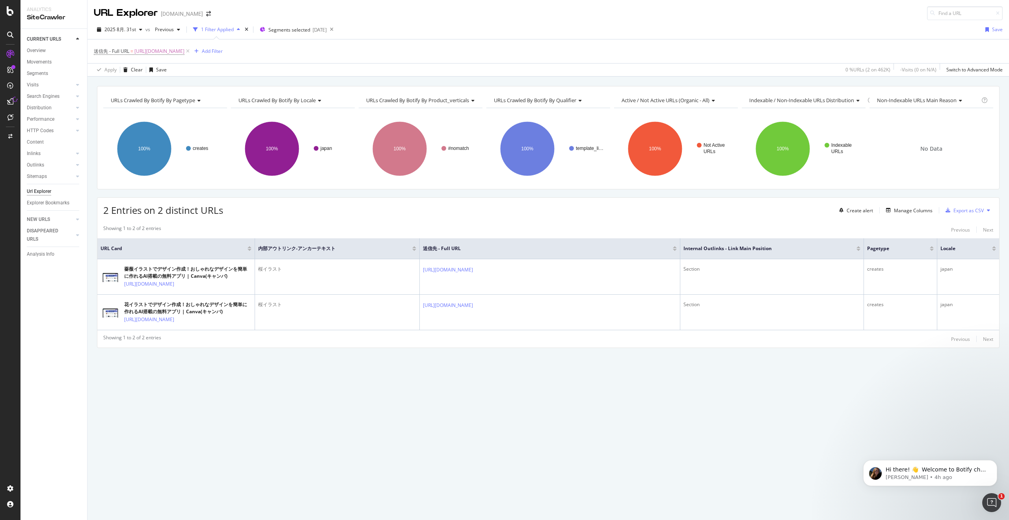
copy link "[URL][DOMAIN_NAME]"
click at [436, 210] on div "2 Entries on 2 distinct URLs Create alert Manage Columns Export as CSV" at bounding box center [548, 207] width 902 height 19
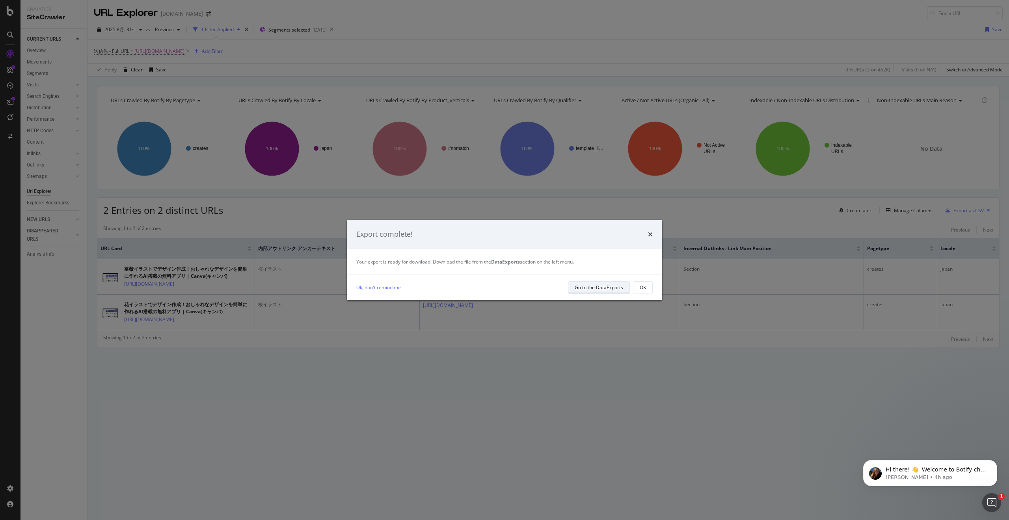
click at [587, 286] on div "Go to the DataExports" at bounding box center [599, 287] width 48 height 7
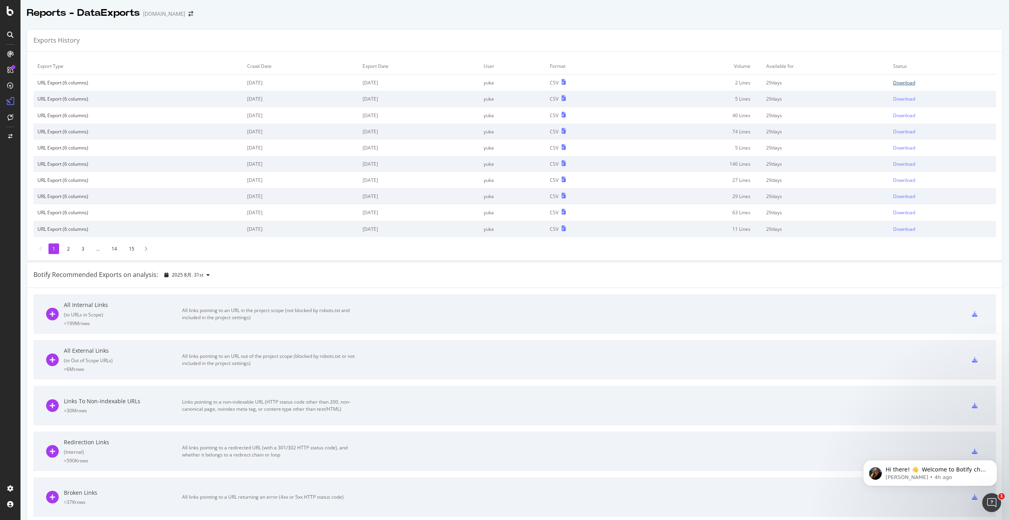
click at [905, 86] on div "Download" at bounding box center [904, 82] width 22 height 7
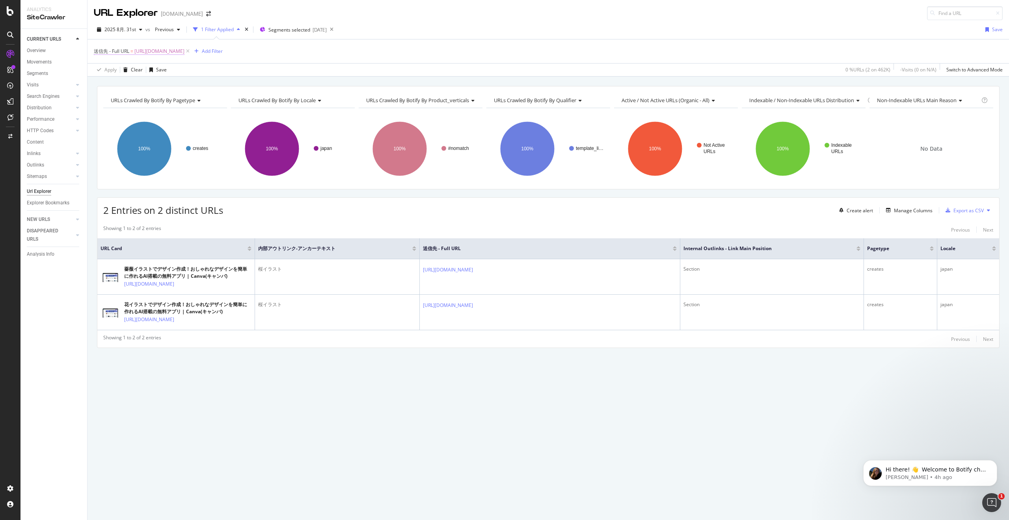
click at [185, 50] on span "[URL][DOMAIN_NAME]" at bounding box center [159, 51] width 50 height 11
click at [136, 115] on input "[URL][DOMAIN_NAME]" at bounding box center [138, 112] width 75 height 13
paste input "birthday"
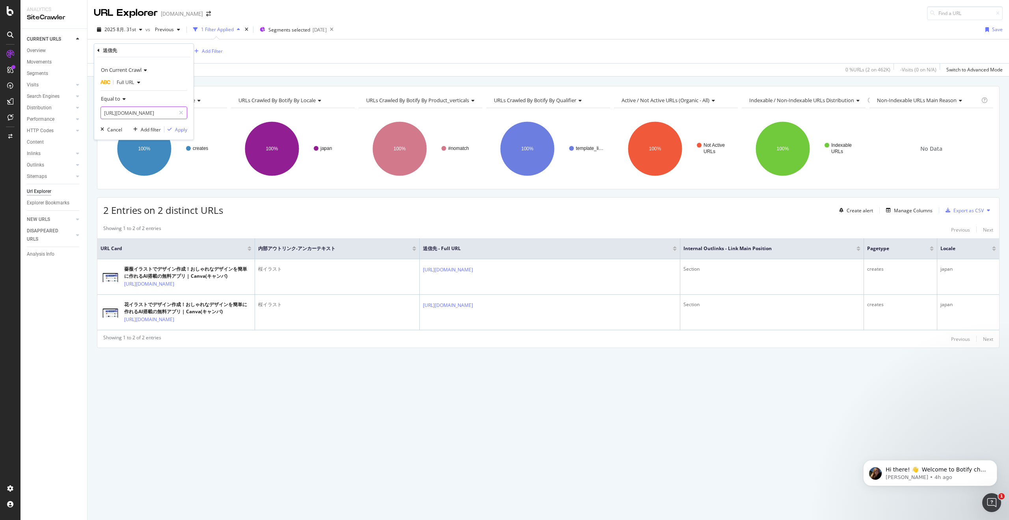
scroll to position [0, 58]
type input "[URL][DOMAIN_NAME]"
drag, startPoint x: 182, startPoint y: 129, endPoint x: 327, endPoint y: 86, distance: 151.2
click at [182, 129] on div "Apply" at bounding box center [181, 129] width 12 height 7
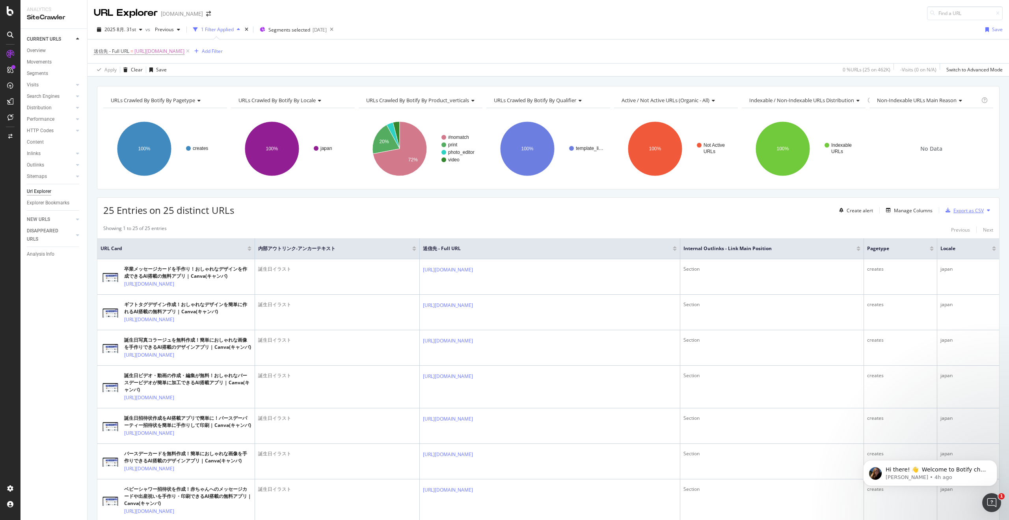
click at [962, 209] on div "Export as CSV" at bounding box center [969, 210] width 30 height 7
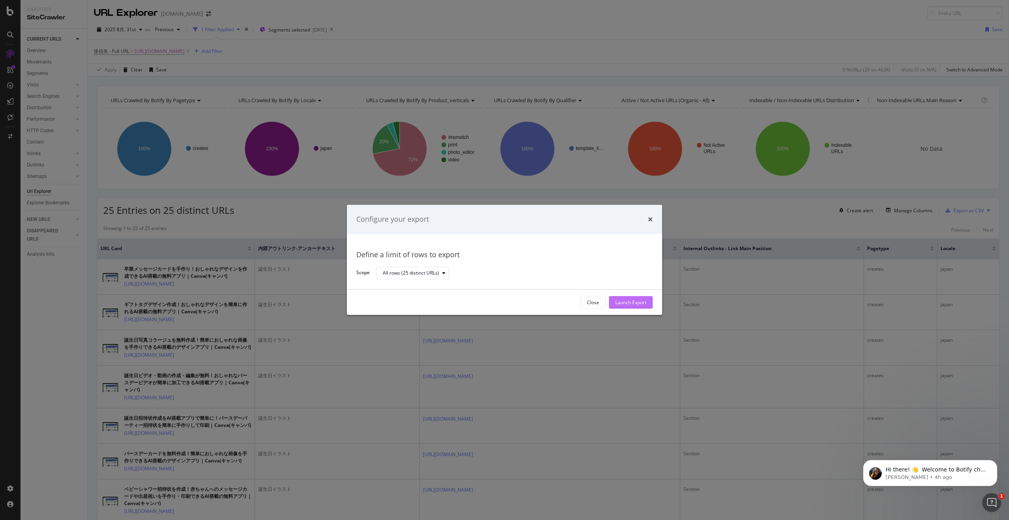
click at [638, 300] on div "Launch Export" at bounding box center [630, 302] width 31 height 7
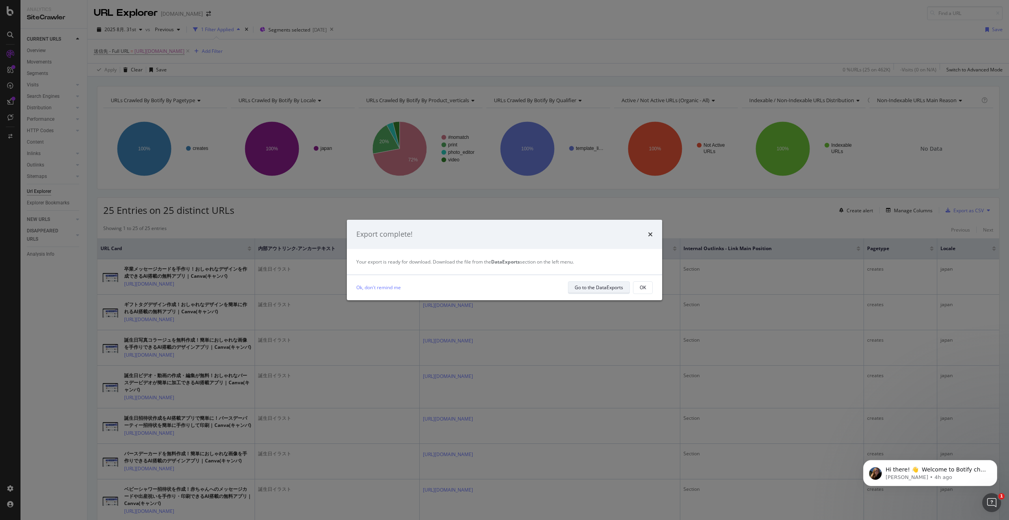
click at [588, 289] on div "Go to the DataExports" at bounding box center [599, 287] width 48 height 7
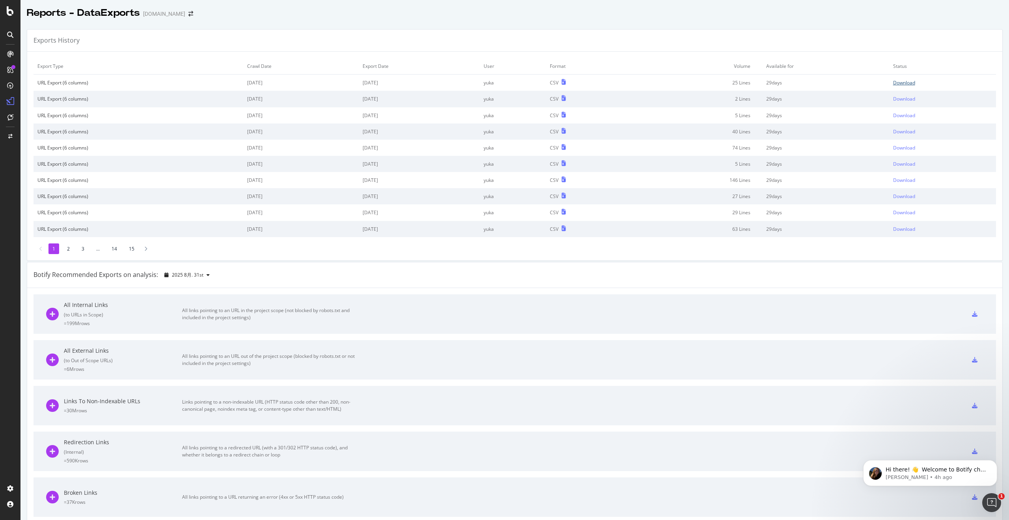
click at [909, 82] on div "Download" at bounding box center [904, 82] width 22 height 7
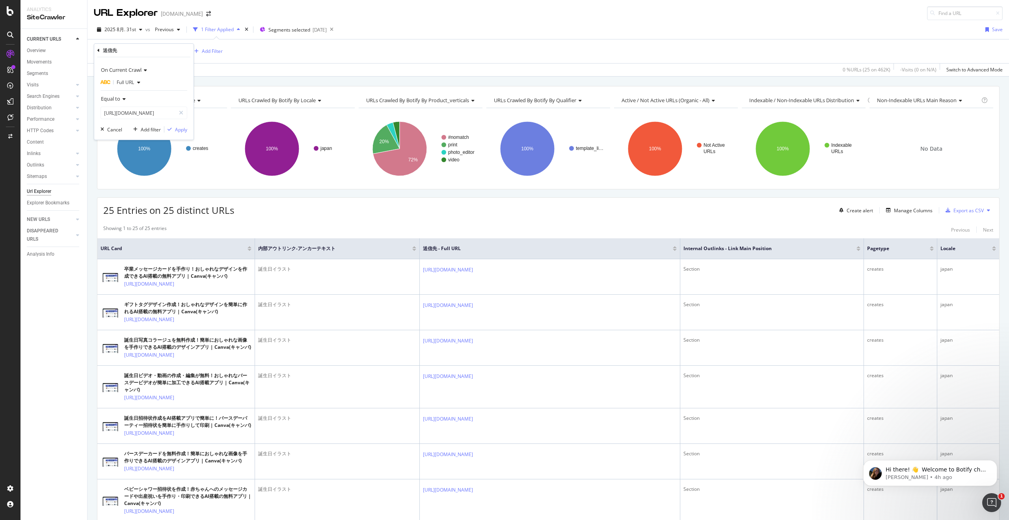
click at [185, 50] on span "[URL][DOMAIN_NAME]" at bounding box center [159, 51] width 50 height 11
click at [159, 113] on input "[URL][DOMAIN_NAME]" at bounding box center [138, 112] width 75 height 13
paste input "cute"
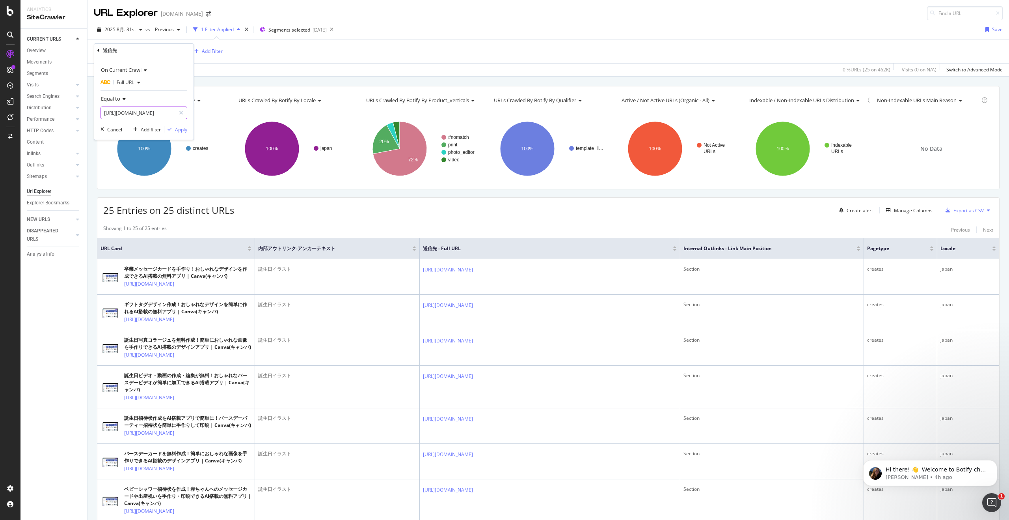
scroll to position [0, 49]
type input "[URL][DOMAIN_NAME]"
click at [178, 127] on div "Apply" at bounding box center [181, 129] width 12 height 7
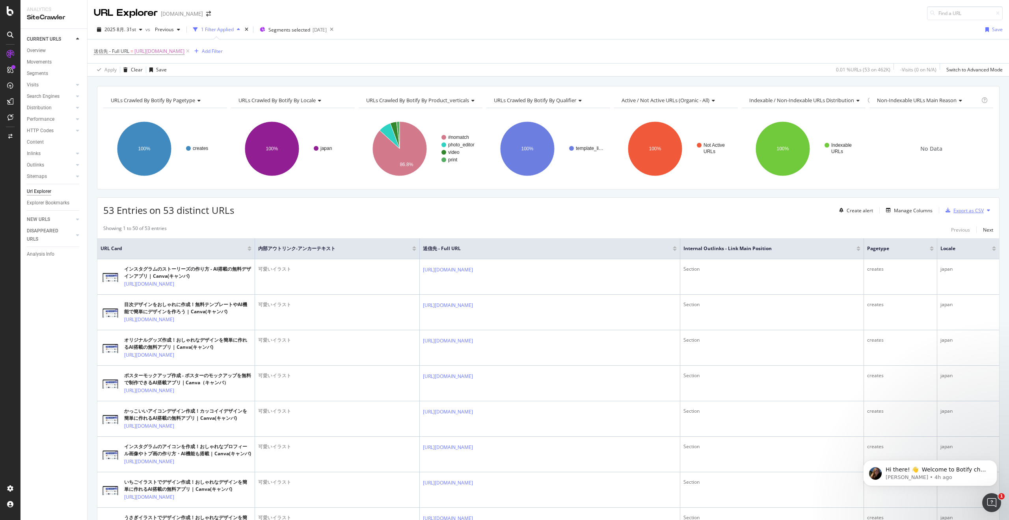
click at [959, 209] on div "Export as CSV" at bounding box center [969, 210] width 30 height 7
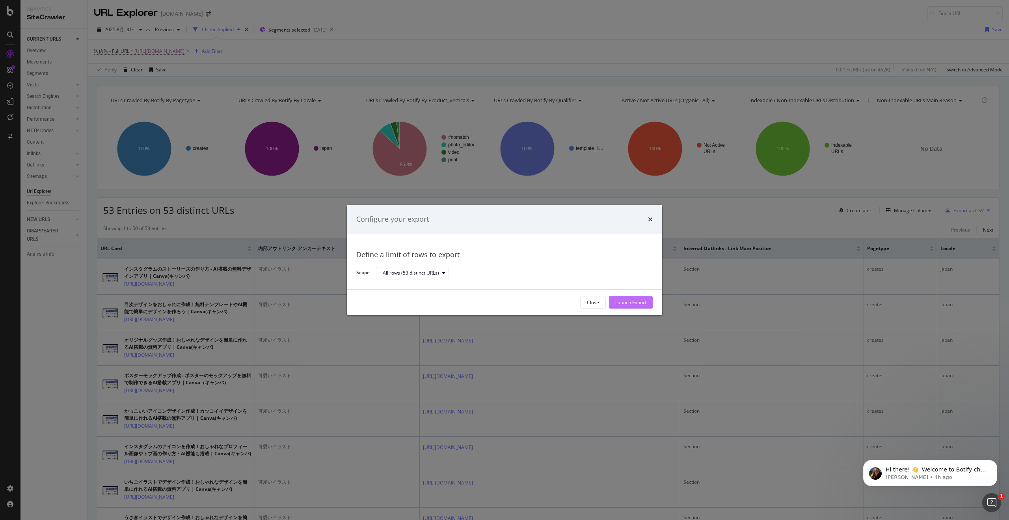
click at [647, 305] on button "Launch Export" at bounding box center [631, 302] width 44 height 13
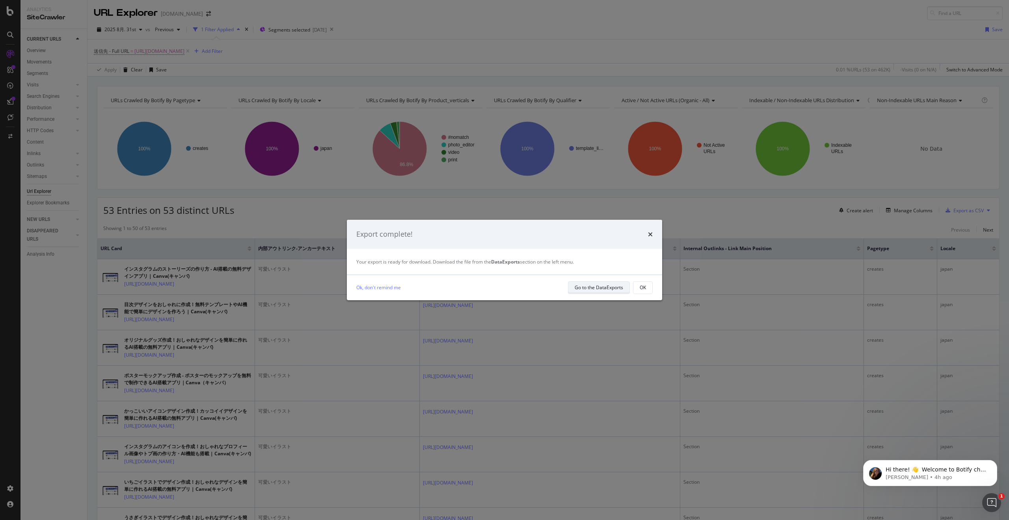
click at [605, 292] on div "Go to the DataExports" at bounding box center [599, 287] width 48 height 11
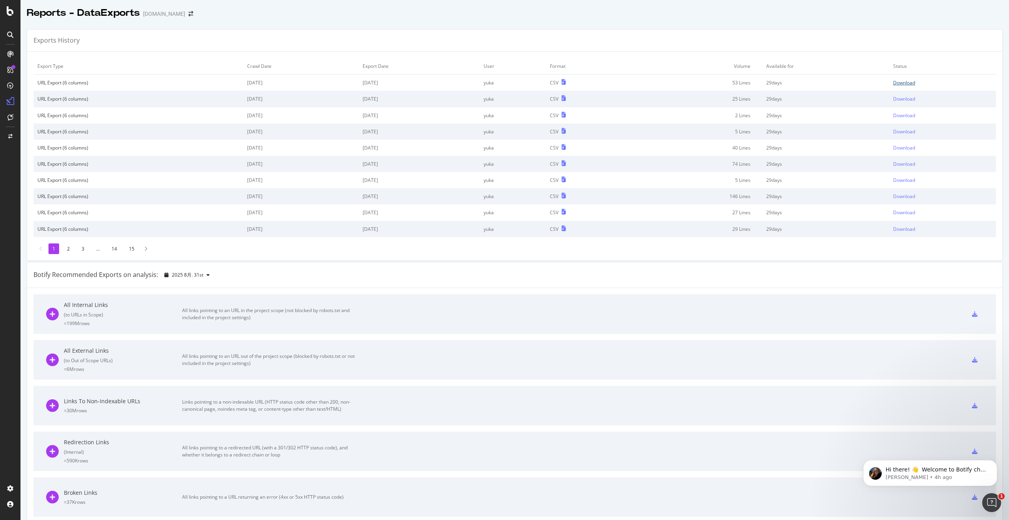
click at [909, 80] on div "Download" at bounding box center [904, 82] width 22 height 7
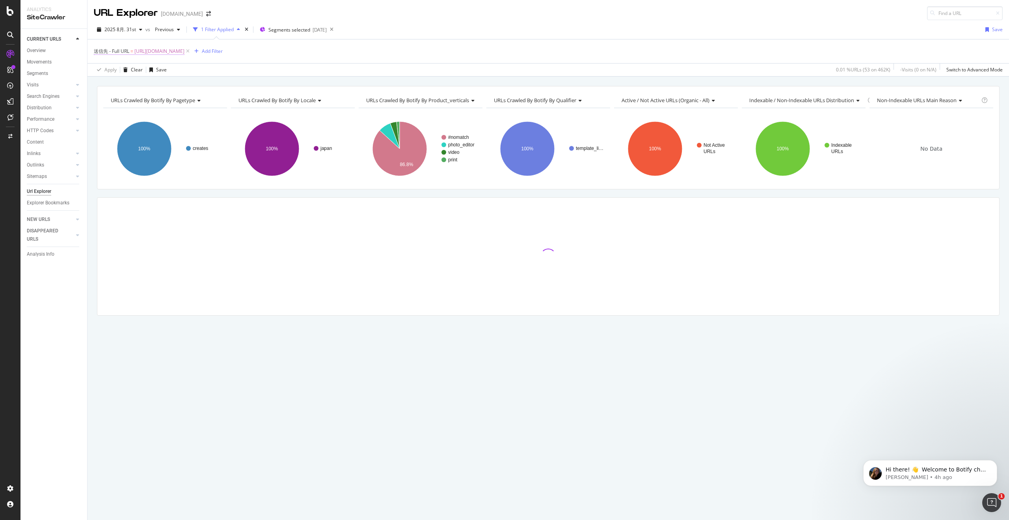
click at [185, 52] on span "[URL][DOMAIN_NAME]" at bounding box center [159, 51] width 50 height 11
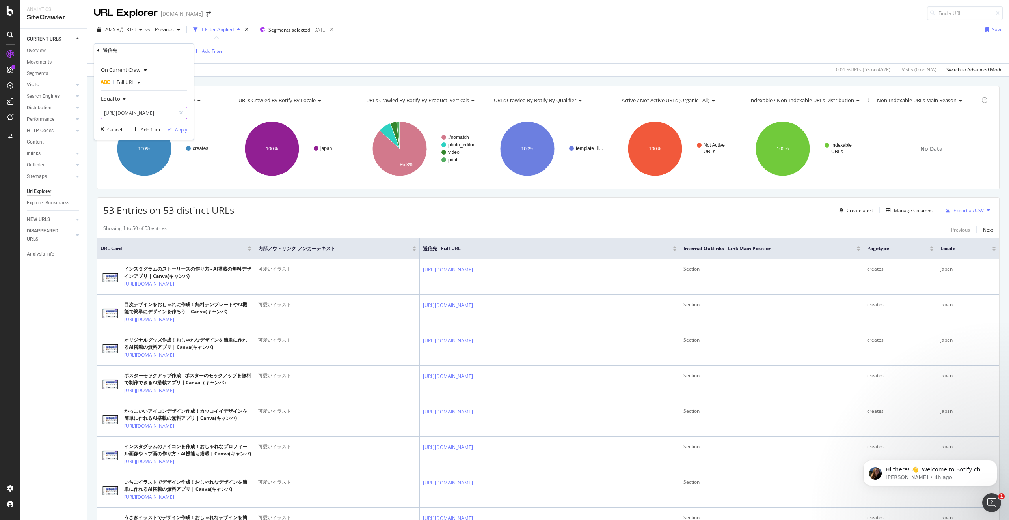
click at [151, 110] on input "[URL][DOMAIN_NAME]" at bounding box center [138, 112] width 75 height 13
paste input "ar"
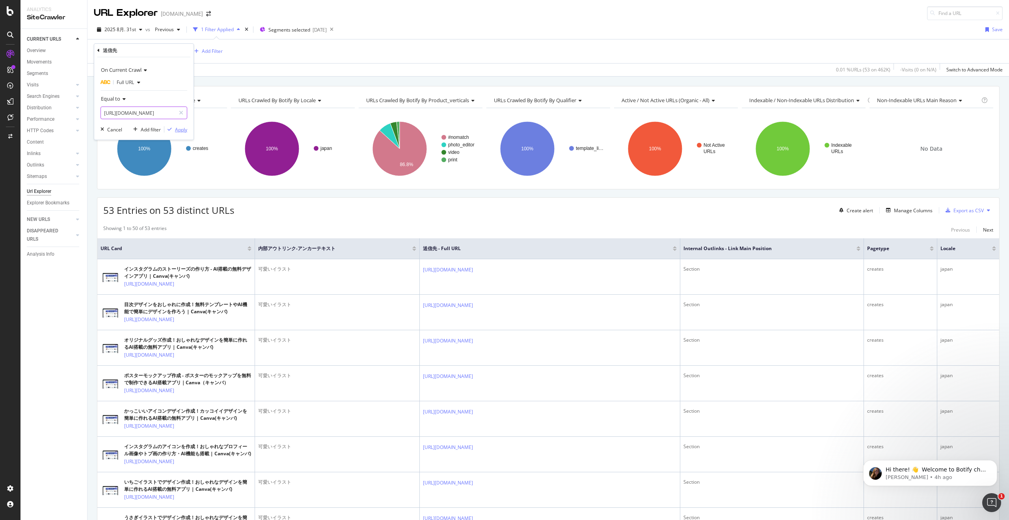
type input "[URL][DOMAIN_NAME]"
click at [177, 129] on div "Apply" at bounding box center [181, 129] width 12 height 7
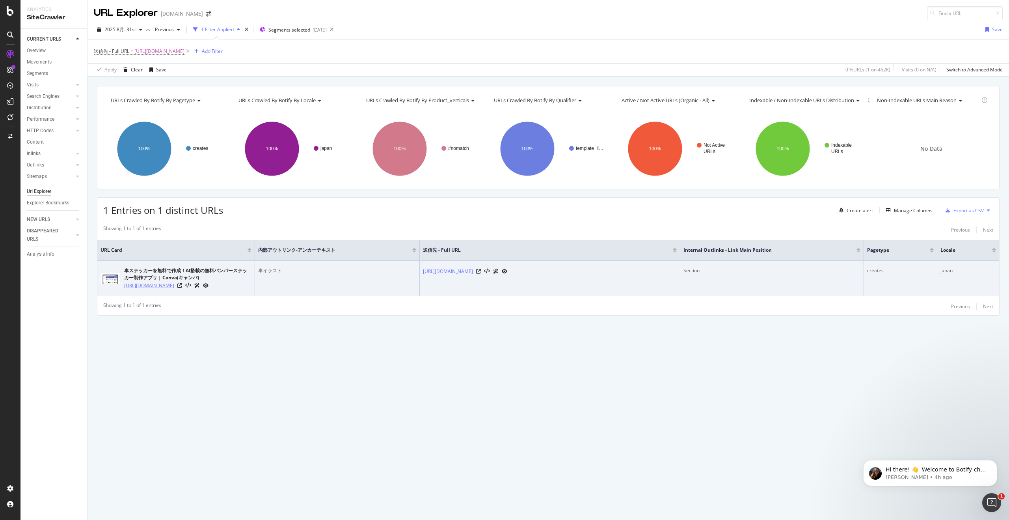
drag, startPoint x: 122, startPoint y: 282, endPoint x: 160, endPoint y: 292, distance: 38.9
click at [160, 289] on div "車ステッカーを無料で作成！AI搭載の無料バンパーステッカー制作アプリ | Canva(キャンバ) [URL][DOMAIN_NAME]" at bounding box center [176, 278] width 151 height 22
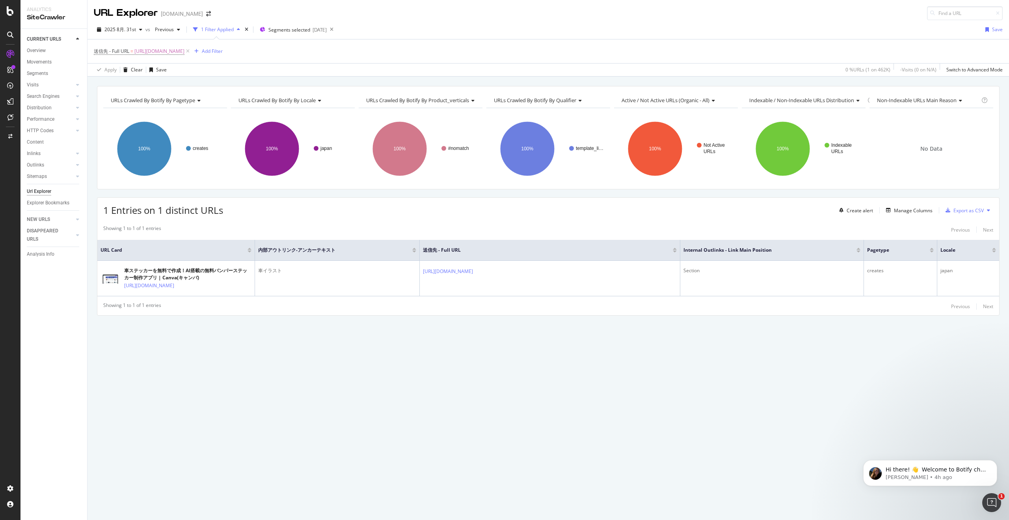
copy link "[URL][DOMAIN_NAME]"
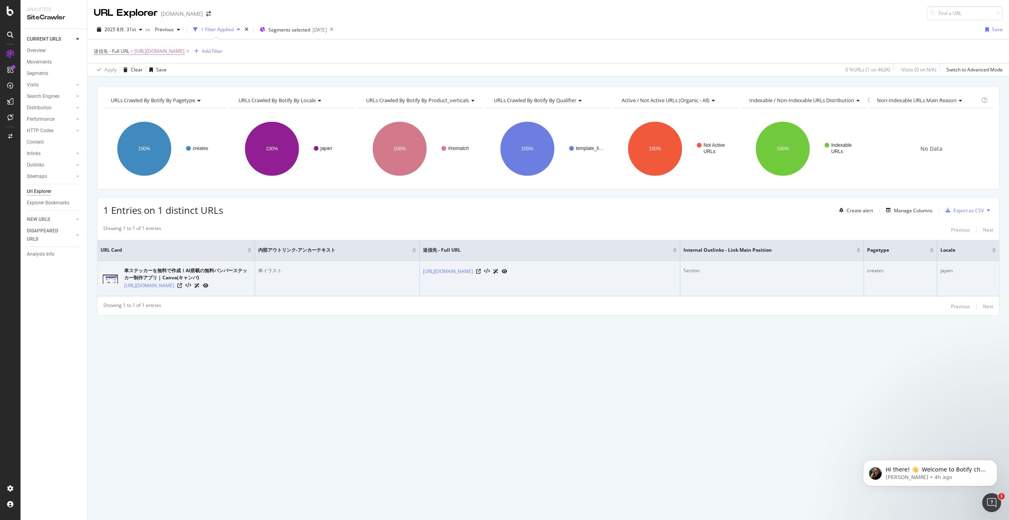
click at [274, 267] on div "車イラスト" at bounding box center [337, 270] width 158 height 7
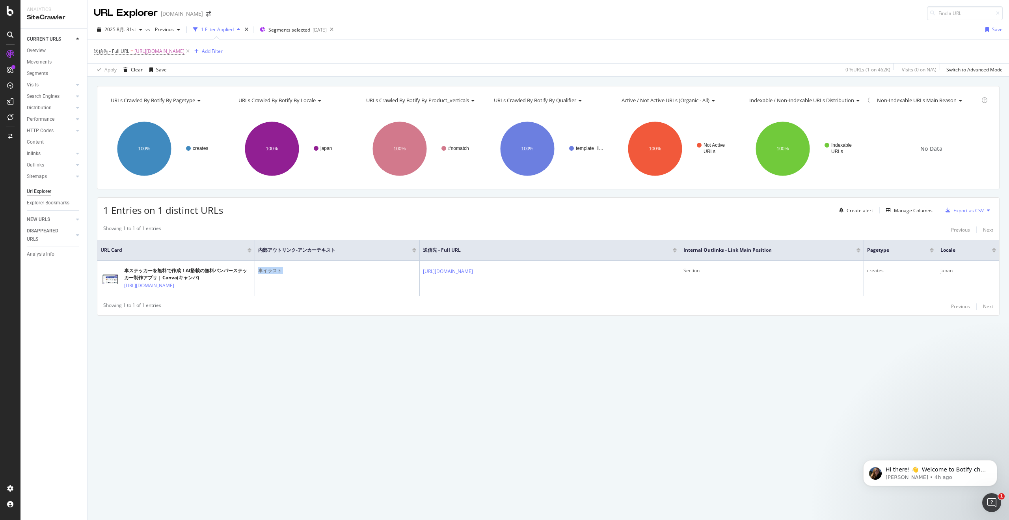
copy div "車イラスト"
click at [185, 52] on span "[URL][DOMAIN_NAME]" at bounding box center [159, 51] width 50 height 11
click at [147, 112] on input "[URL][DOMAIN_NAME]" at bounding box center [138, 112] width 75 height 13
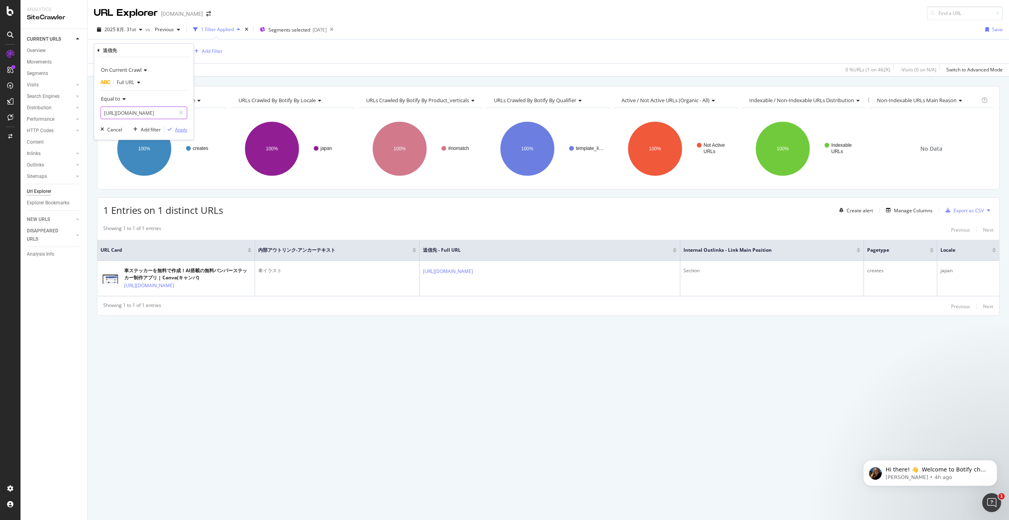
paste input "dolphin"
type input "[URL][DOMAIN_NAME]"
click at [183, 127] on div "Apply" at bounding box center [181, 129] width 12 height 7
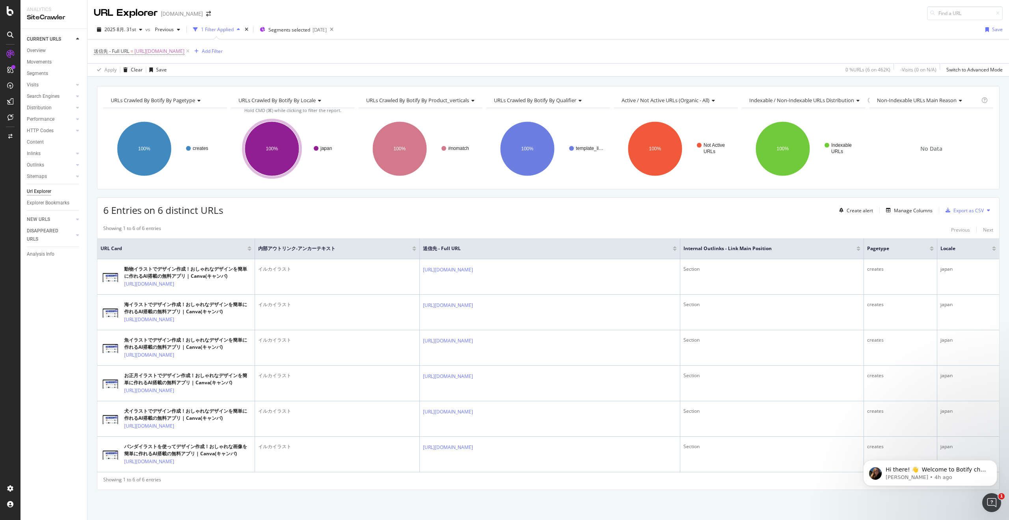
scroll to position [43, 0]
click at [959, 207] on div "Export as CSV" at bounding box center [969, 210] width 30 height 7
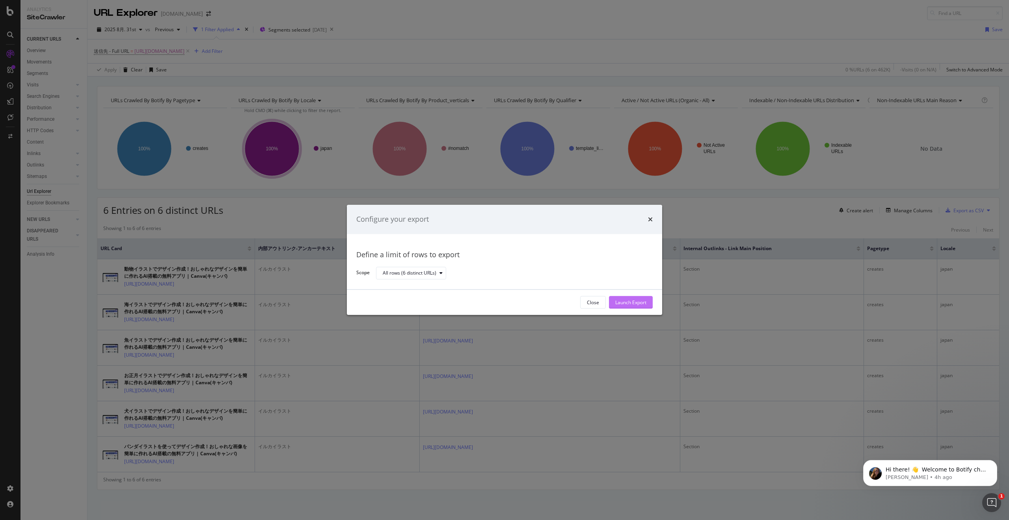
click at [630, 300] on div "Launch Export" at bounding box center [630, 302] width 31 height 7
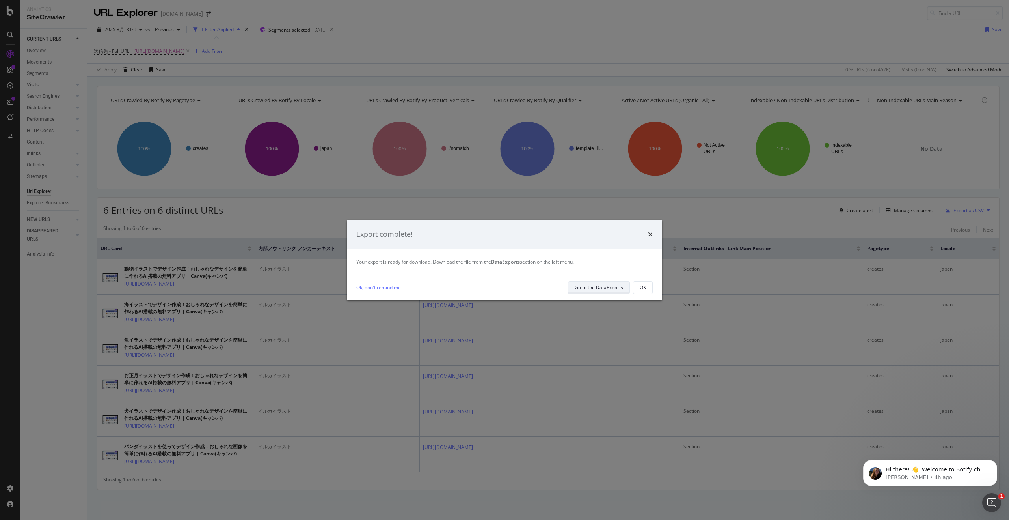
click at [591, 289] on div "Go to the DataExports" at bounding box center [599, 287] width 48 height 7
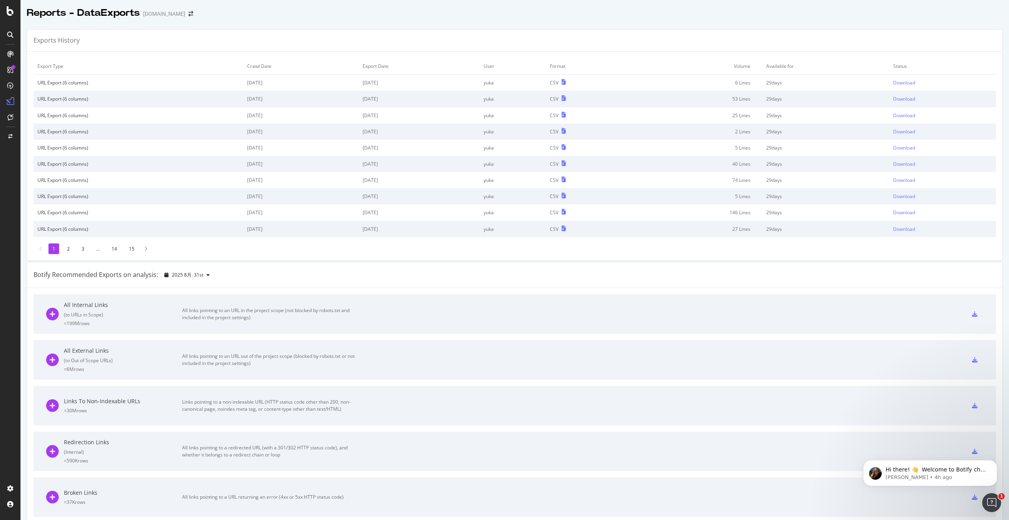
click at [901, 78] on td "Download" at bounding box center [943, 83] width 107 height 17
click at [903, 84] on div "Download" at bounding box center [904, 82] width 22 height 7
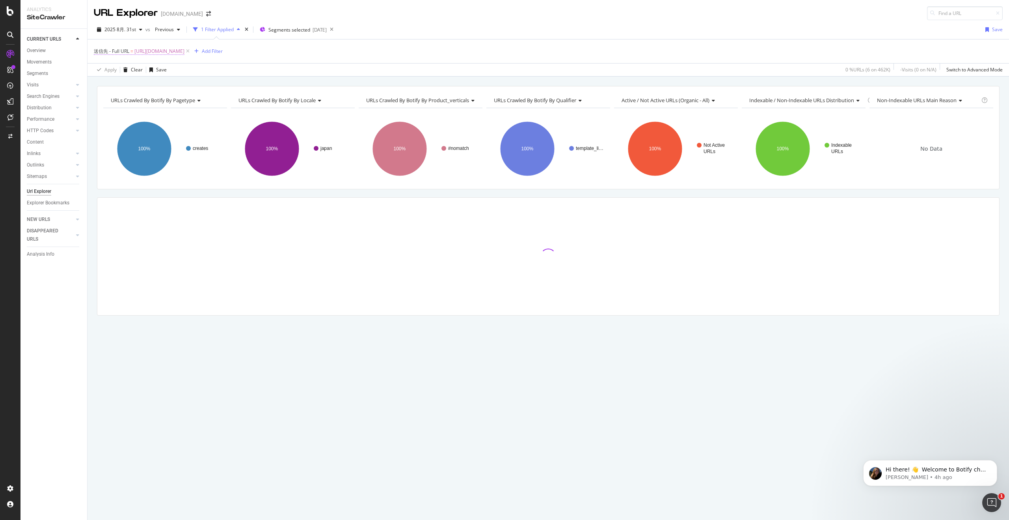
click at [185, 52] on span "[URL][DOMAIN_NAME]" at bounding box center [159, 51] width 50 height 11
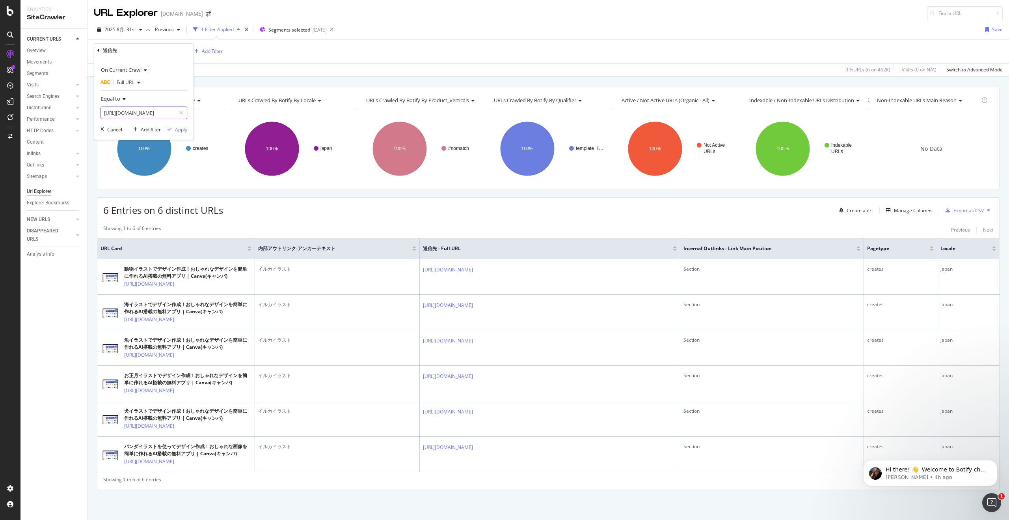
click at [152, 114] on input "[URL][DOMAIN_NAME]" at bounding box center [138, 112] width 75 height 13
paste input "fish"
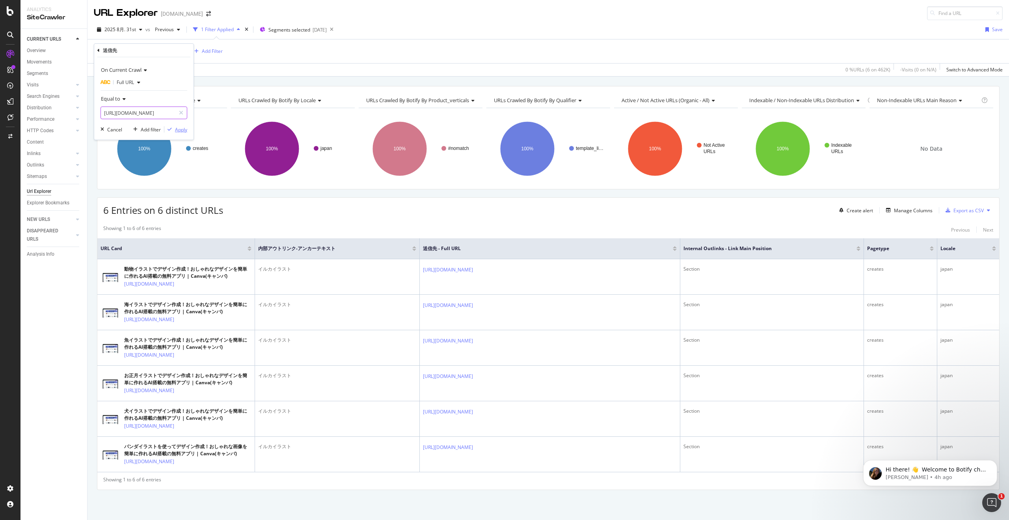
type input "[URL][DOMAIN_NAME]"
click at [186, 131] on div "Apply" at bounding box center [181, 129] width 12 height 7
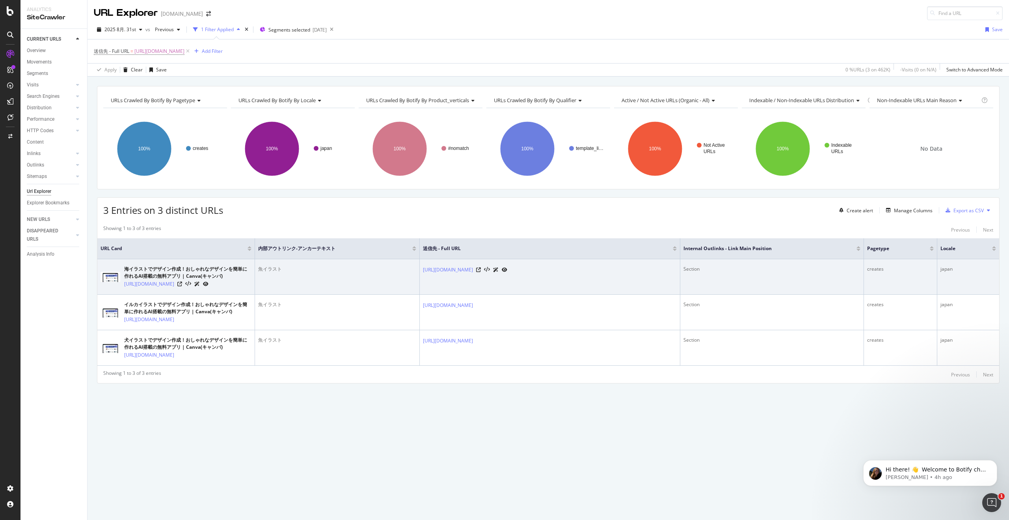
click at [226, 276] on div "海イラストでデザイン作成！おしゃれなデザインを簡単に作れるAI搭載の無料アプリ | Canva(キャンバ)" at bounding box center [187, 272] width 127 height 14
drag, startPoint x: 122, startPoint y: 281, endPoint x: 168, endPoint y: 294, distance: 48.0
click at [168, 288] on div "海イラストでデザイン作成！おしゃれなデザインを簡単に作れるAI搭載の無料アプリ | Canva(キャンバ) [URL][DOMAIN_NAME]" at bounding box center [176, 276] width 151 height 22
click at [169, 295] on td "海イラストでデザイン作成！おしゃれなデザインを簡単に作れるAI搭載の無料アプリ | Canva(キャンバ) [URL][DOMAIN_NAME]" at bounding box center [176, 276] width 158 height 35
drag, startPoint x: 139, startPoint y: 298, endPoint x: 123, endPoint y: 284, distance: 20.9
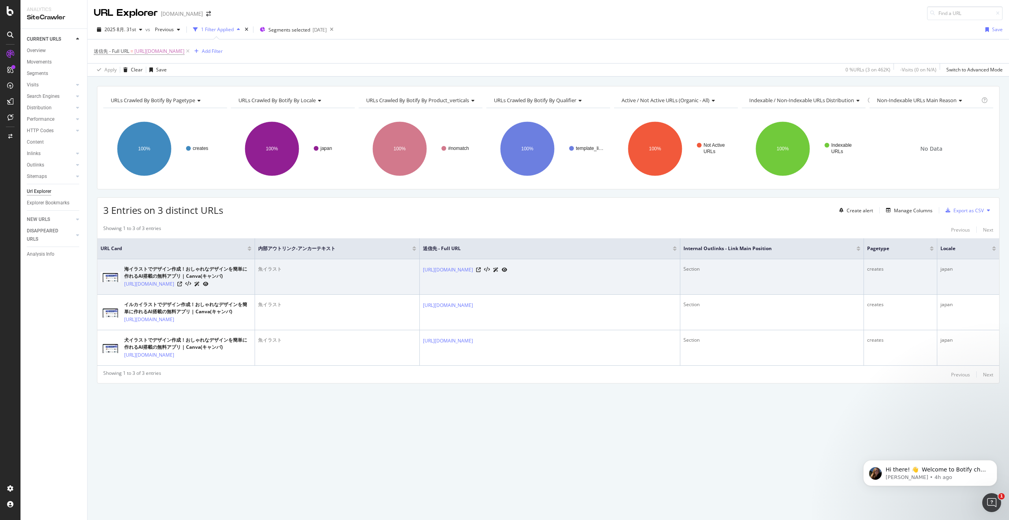
click at [123, 284] on td "海イラストでデザイン作成！おしゃれなデザインを簡単に作れるAI搭載の無料アプリ | Canva(キャンバ) [URL][DOMAIN_NAME]" at bounding box center [176, 276] width 158 height 35
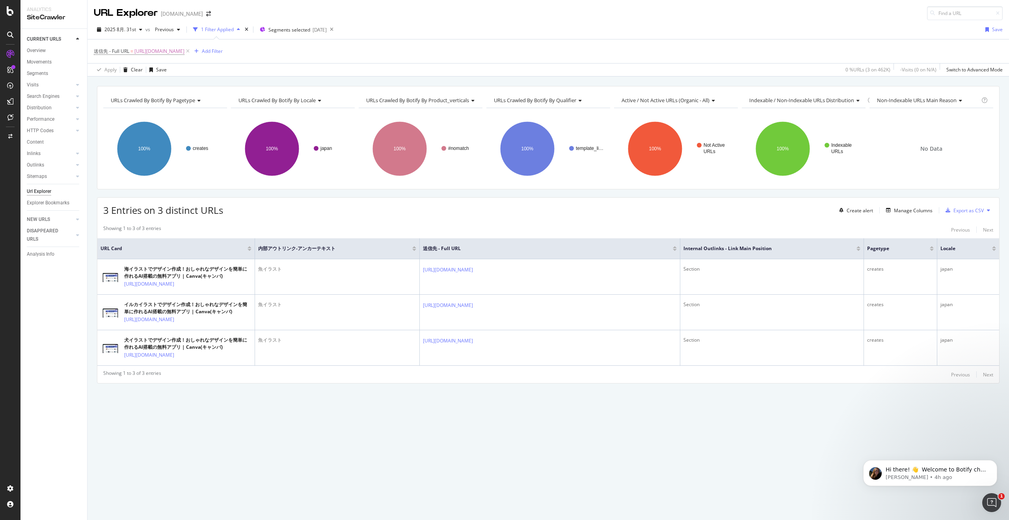
copy link "[URL][DOMAIN_NAME]"
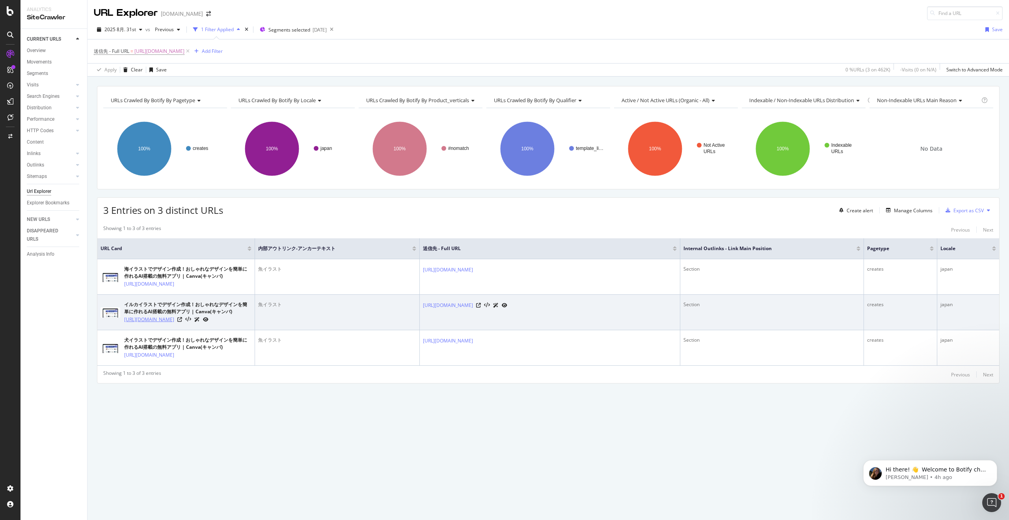
drag, startPoint x: 192, startPoint y: 341, endPoint x: 124, endPoint y: 328, distance: 69.0
click at [124, 328] on td "イルカイラストでデザイン作成！おしゃれなデザインを簡単に作れるAI搭載の無料アプリ | Canva(キャンバ) [URL][DOMAIN_NAME]" at bounding box center [176, 312] width 158 height 35
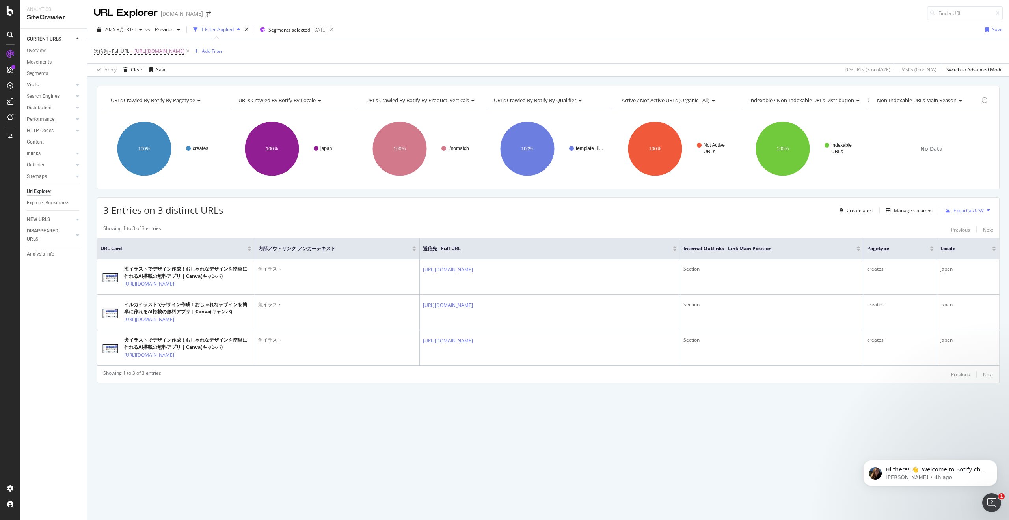
copy link "[URL][DOMAIN_NAME]"
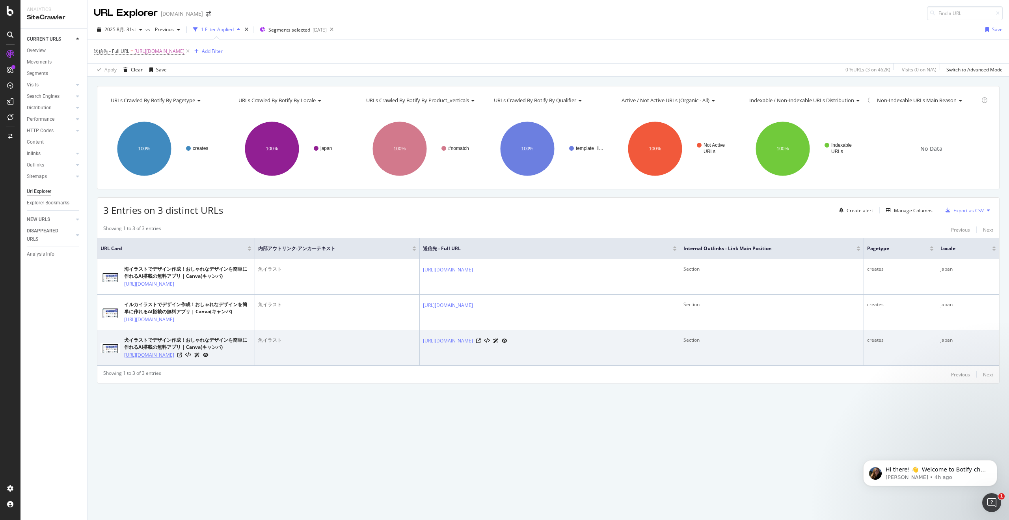
drag, startPoint x: 173, startPoint y: 385, endPoint x: 124, endPoint y: 372, distance: 51.0
click at [124, 366] on td "犬イラストでデザイン作成！おしゃれなデザインを簡単に作れるAI搭載の無料アプリ | Canva(キャンバ) [URL][DOMAIN_NAME]" at bounding box center [176, 347] width 158 height 35
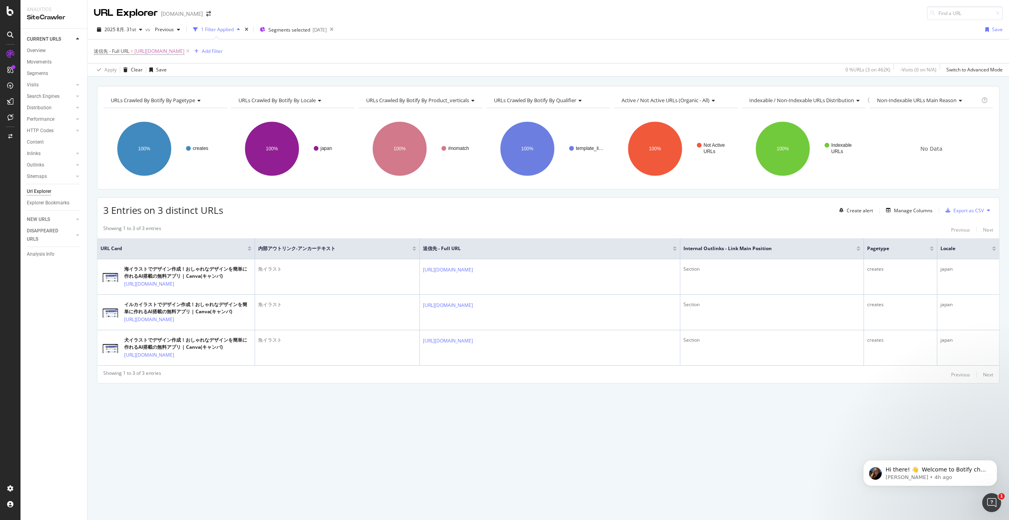
copy link "[URL][DOMAIN_NAME]"
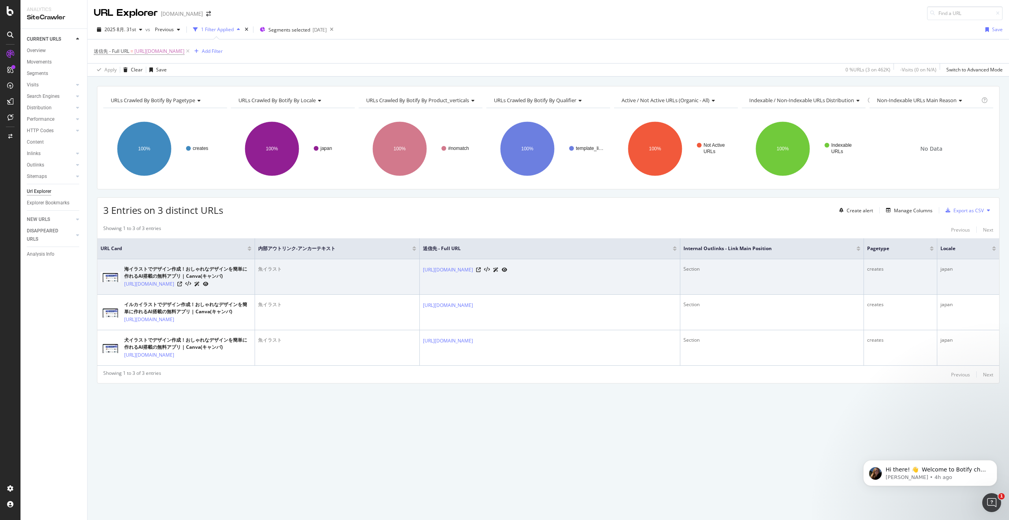
click at [265, 270] on div "魚イラスト" at bounding box center [337, 268] width 158 height 7
copy div "魚イラスト"
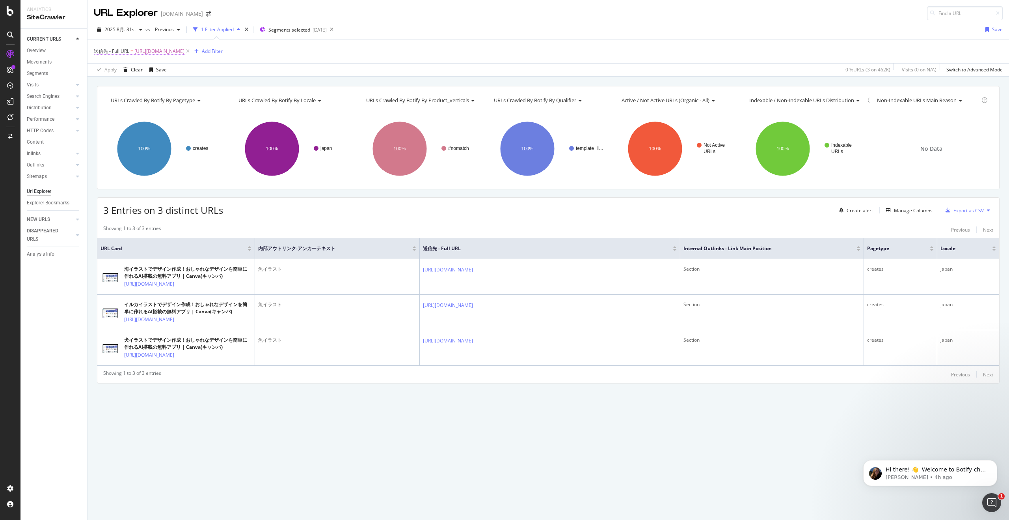
click at [185, 56] on span "[URL][DOMAIN_NAME]" at bounding box center [159, 51] width 50 height 11
click at [185, 52] on span "[URL][DOMAIN_NAME]" at bounding box center [159, 51] width 50 height 11
click at [149, 114] on input "[URL][DOMAIN_NAME]" at bounding box center [138, 112] width 75 height 13
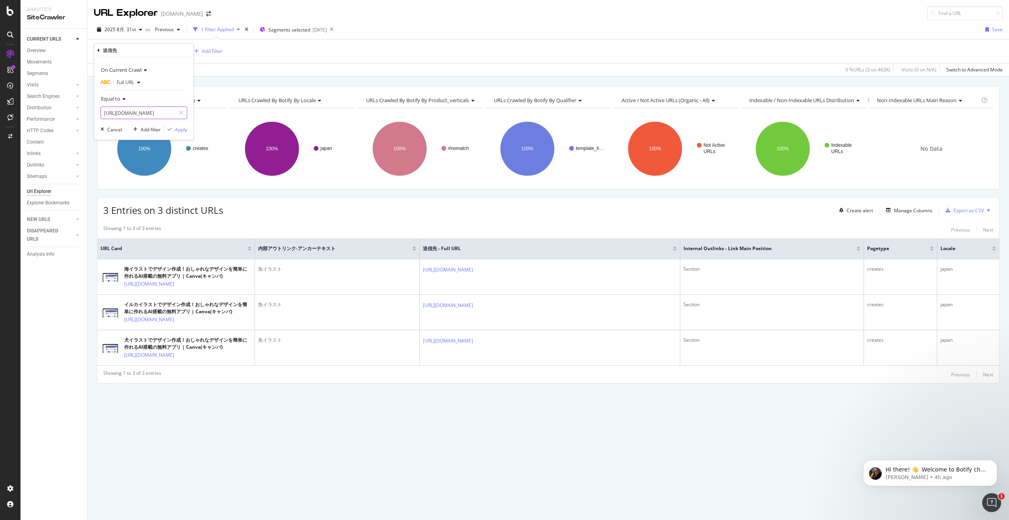
paste input "dog"
type input "[URL][DOMAIN_NAME]"
drag, startPoint x: 184, startPoint y: 131, endPoint x: 287, endPoint y: 73, distance: 118.6
click at [183, 131] on div "Apply" at bounding box center [181, 129] width 12 height 7
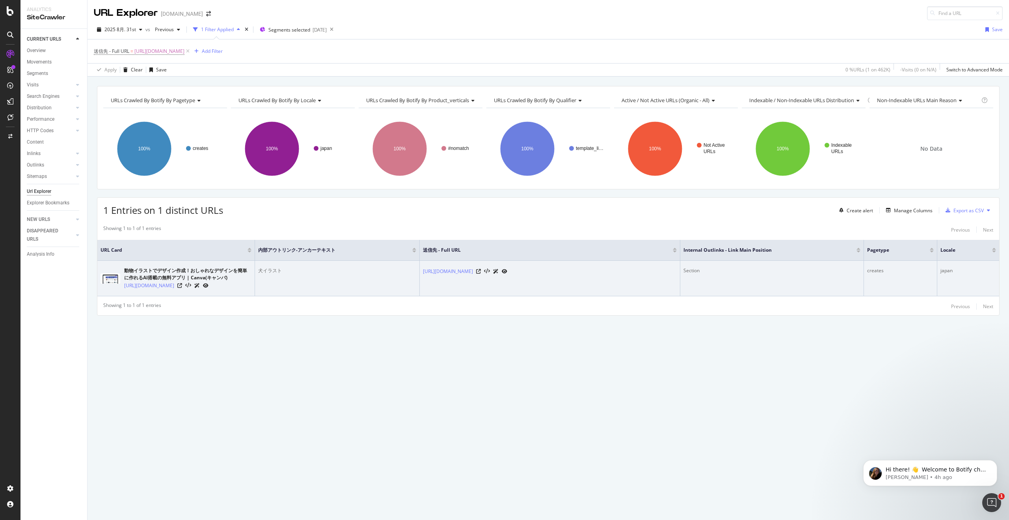
click at [104, 296] on td "動物イラストでデザイン作成！おしゃれなデザインを簡単に作れるAI搭載の無料アプリ | Canva(キャンバ) [URL][DOMAIN_NAME]" at bounding box center [176, 278] width 158 height 35
drag, startPoint x: 177, startPoint y: 303, endPoint x: 155, endPoint y: 291, distance: 24.9
click at [155, 291] on div "Showing 1 to 1 of 1 entries Previous Next URL Card 内部アウトリンク-アンカーテキスト 送信先 - Full…" at bounding box center [548, 268] width 902 height 94
click at [173, 289] on link "[URL][DOMAIN_NAME]" at bounding box center [149, 286] width 50 height 8
click at [198, 330] on div "URLs Crawled By Botify By pagetype Chart (by Value) Table Expand Export as CSV …" at bounding box center [549, 214] width 922 height 257
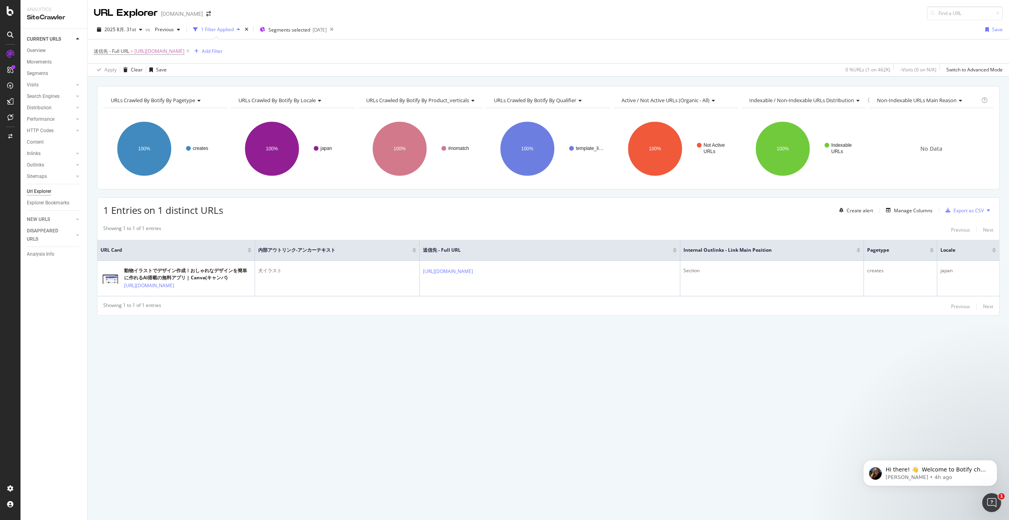
click at [196, 343] on div "URLs Crawled By Botify By pagetype Chart (by Value) Table Expand Export as CSV …" at bounding box center [549, 214] width 922 height 257
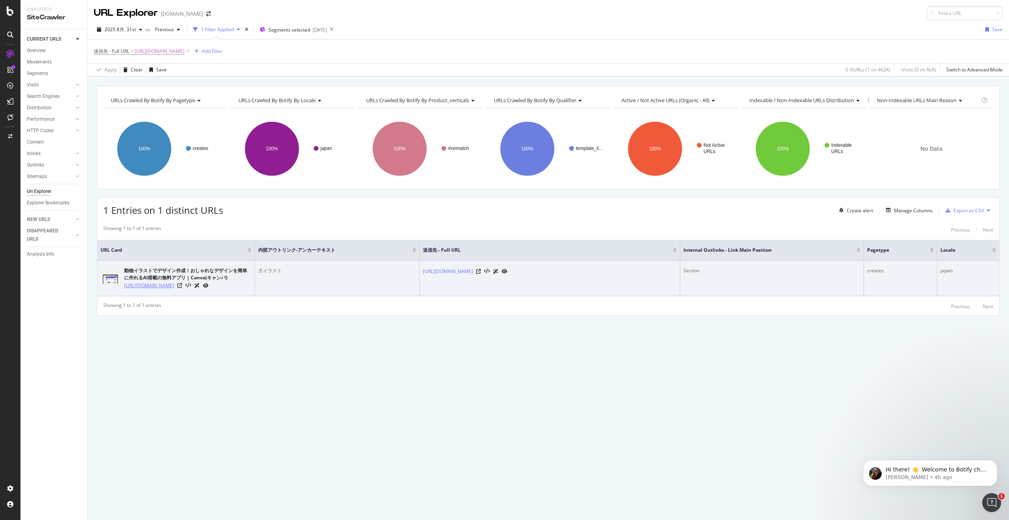
drag, startPoint x: 120, startPoint y: 279, endPoint x: 163, endPoint y: 289, distance: 43.7
click at [163, 289] on div "動物イラストでデザイン作成！おしゃれなデザインを簡単に作れるAI搭載の無料アプリ | Canva(キャンバ) [URL][DOMAIN_NAME]" at bounding box center [176, 278] width 151 height 22
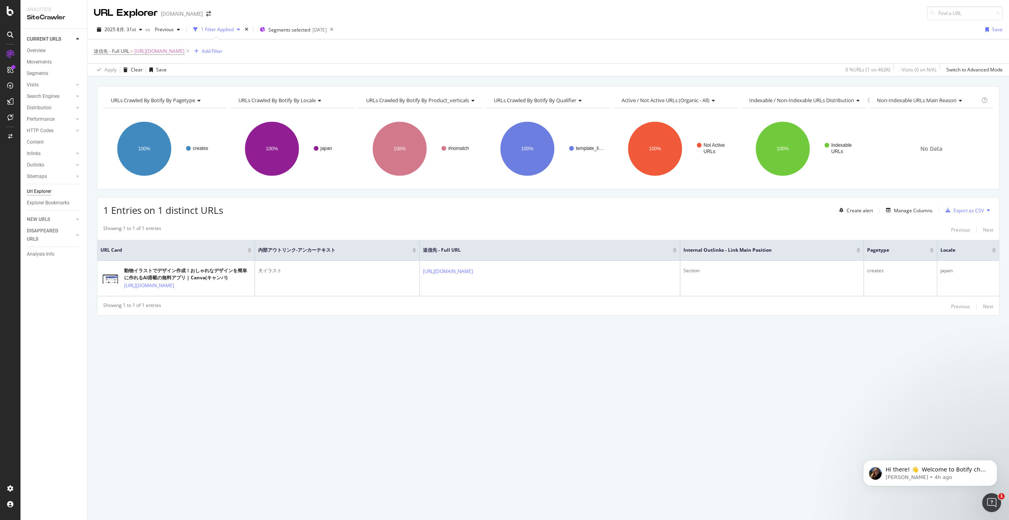
click at [200, 307] on div "Showing 1 to 1 of 1 entries Previous Next" at bounding box center [548, 306] width 902 height 9
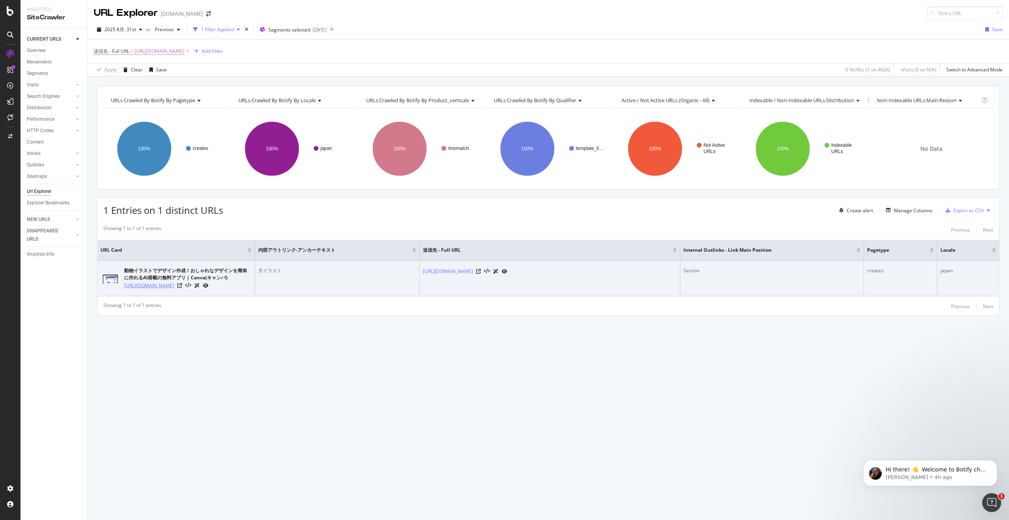
drag, startPoint x: 182, startPoint y: 306, endPoint x: 131, endPoint y: 291, distance: 53.0
click at [131, 291] on div "Showing 1 to 1 of 1 entries Previous Next URL Card 内部アウトリンク-アンカーテキスト 送信先 - Full…" at bounding box center [548, 268] width 902 height 94
click at [185, 296] on td "動物イラストでデザイン作成！おしゃれなデザインを簡単に作れるAI搭載の無料アプリ | Canva(キャンバ) [URL][DOMAIN_NAME]" at bounding box center [176, 278] width 158 height 35
drag, startPoint x: 187, startPoint y: 296, endPoint x: 125, endPoint y: 284, distance: 63.9
click at [125, 284] on td "動物イラストでデザイン作成！おしゃれなデザインを簡単に作れるAI搭載の無料アプリ | Canva(キャンバ) [URL][DOMAIN_NAME]" at bounding box center [176, 278] width 158 height 35
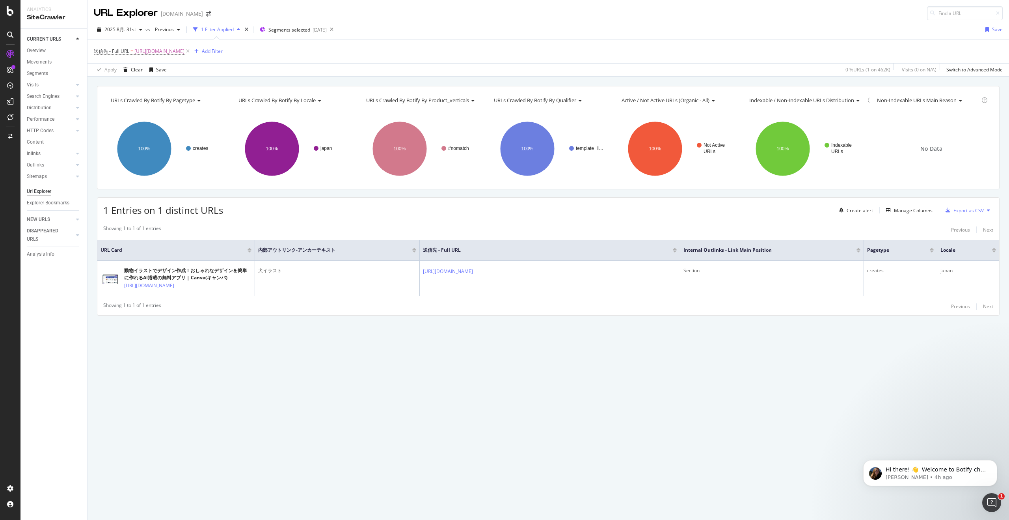
copy link "[URL][DOMAIN_NAME]"
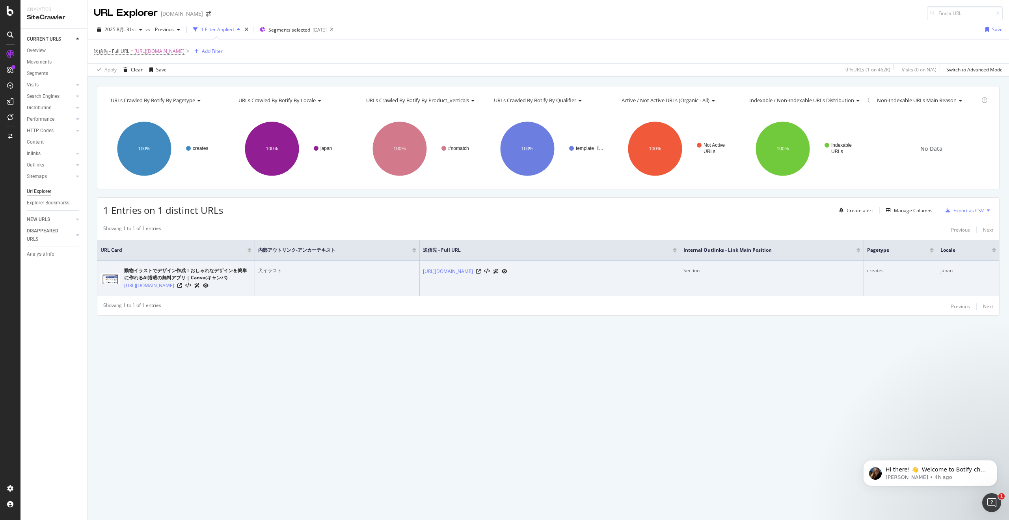
click at [279, 269] on div "犬イラスト" at bounding box center [337, 270] width 158 height 7
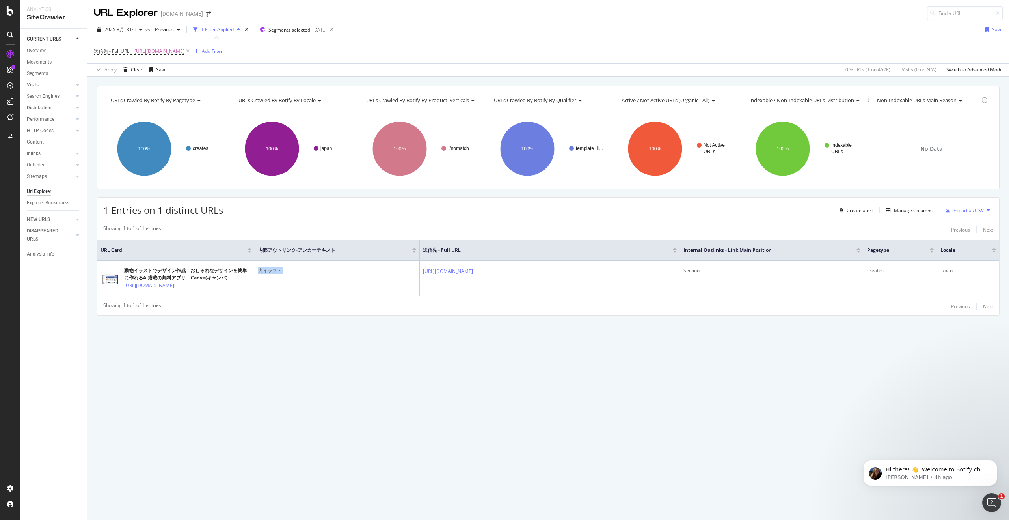
copy div "犬イラスト"
drag, startPoint x: 421, startPoint y: 269, endPoint x: 477, endPoint y: 6, distance: 268.3
click at [185, 56] on span "[URL][DOMAIN_NAME]" at bounding box center [159, 51] width 50 height 11
click at [160, 110] on input "[URL][DOMAIN_NAME]" at bounding box center [138, 112] width 75 height 13
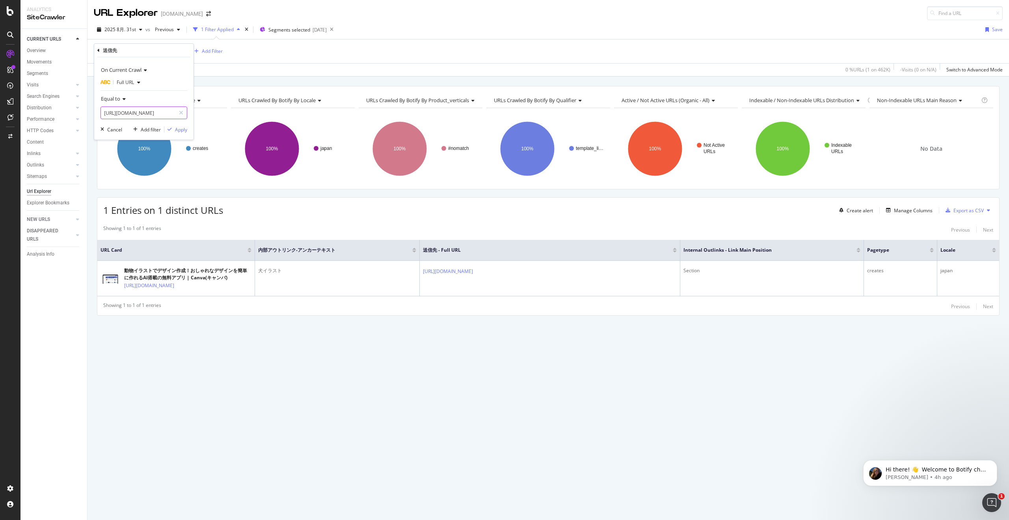
click at [160, 110] on input "[URL][DOMAIN_NAME]" at bounding box center [138, 112] width 75 height 13
paste input "person"
type input "[URL][DOMAIN_NAME]"
click at [187, 129] on div "Apply" at bounding box center [181, 129] width 12 height 7
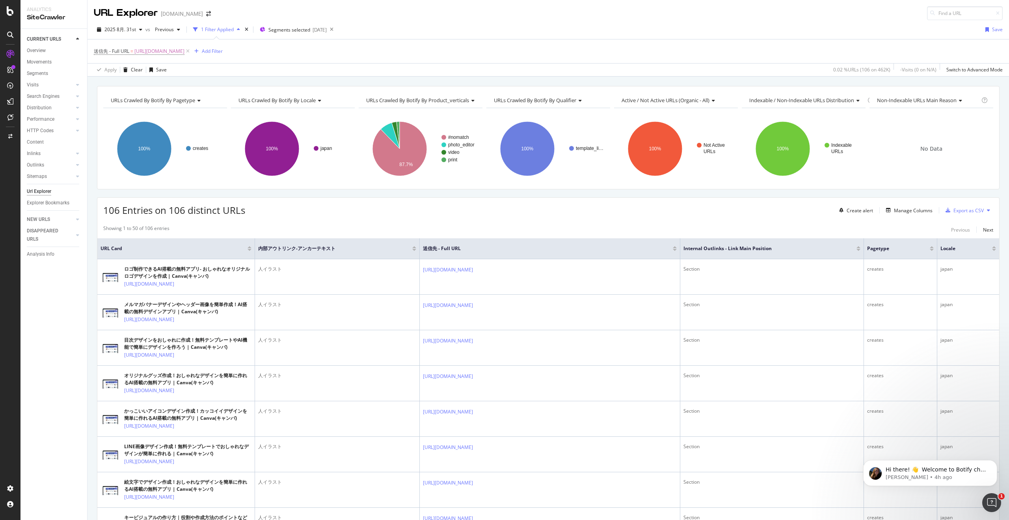
click at [985, 211] on button at bounding box center [988, 210] width 9 height 13
click at [944, 230] on div "Showing 1 to 50 of 106 entries Previous Next" at bounding box center [548, 229] width 902 height 9
click at [961, 209] on div "Export as CSV" at bounding box center [969, 210] width 30 height 7
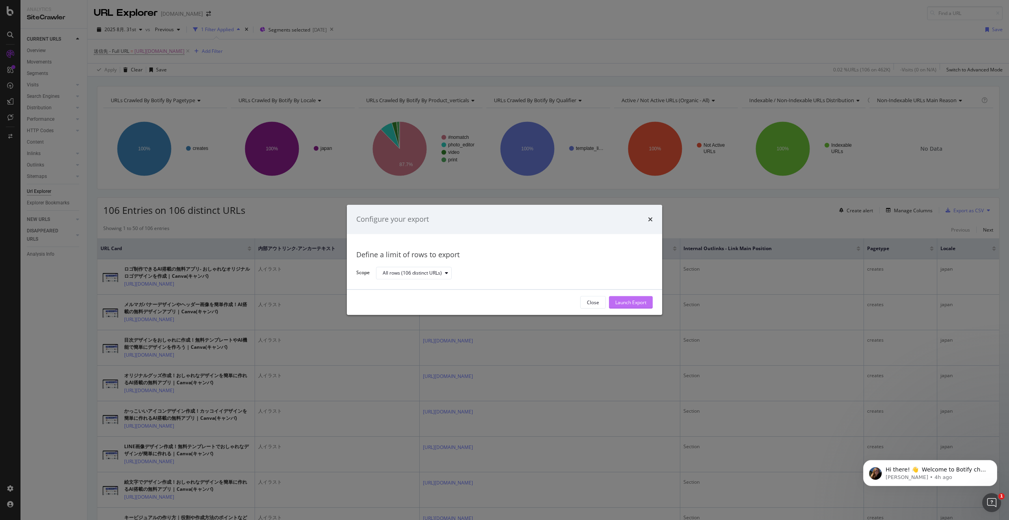
click at [635, 299] on div "Launch Export" at bounding box center [630, 302] width 31 height 7
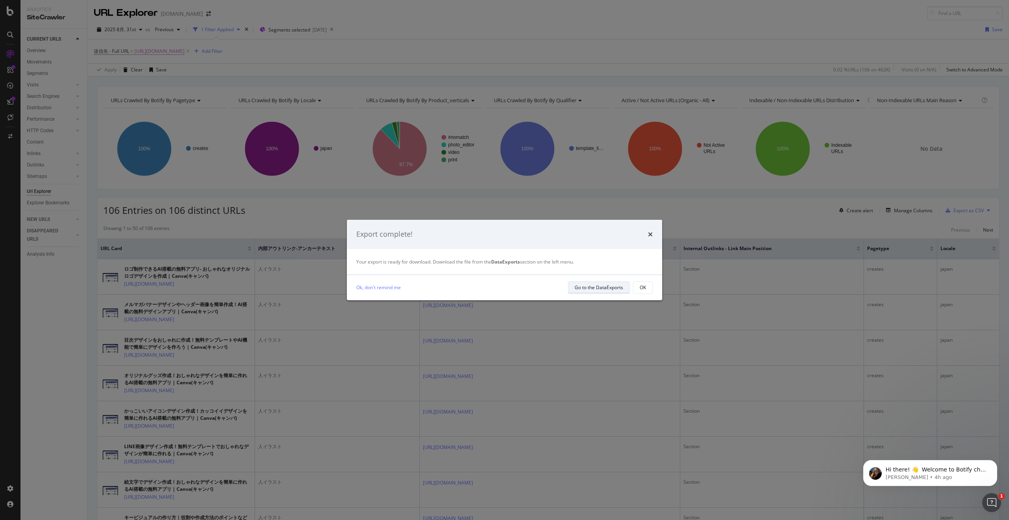
click at [592, 287] on div "Go to the DataExports" at bounding box center [599, 287] width 48 height 7
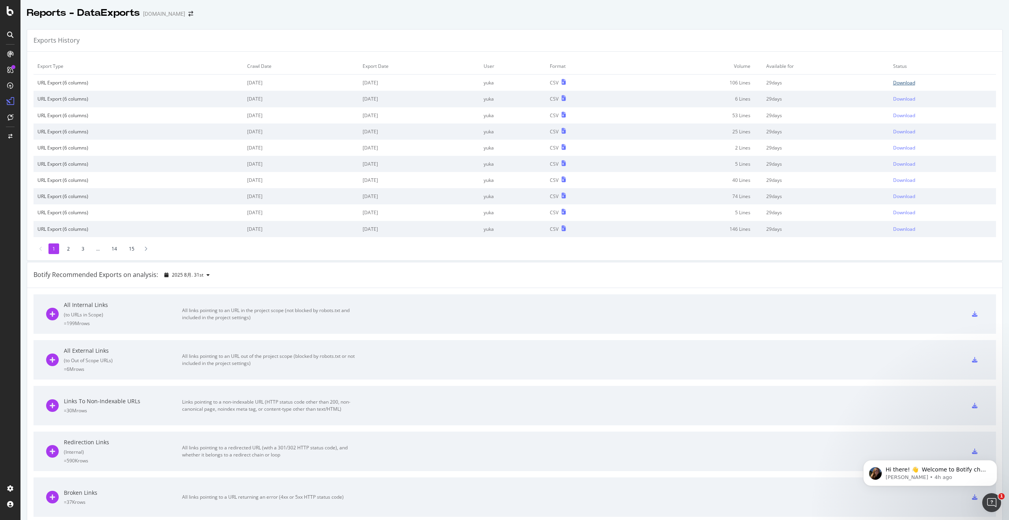
click at [904, 81] on div "Download" at bounding box center [904, 82] width 22 height 7
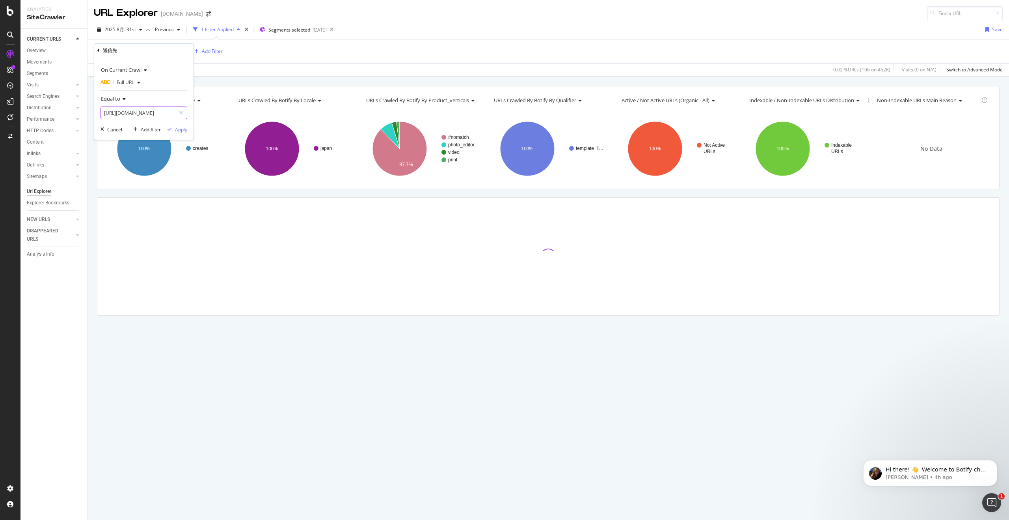
click at [159, 115] on input "[URL][DOMAIN_NAME]" at bounding box center [138, 112] width 75 height 13
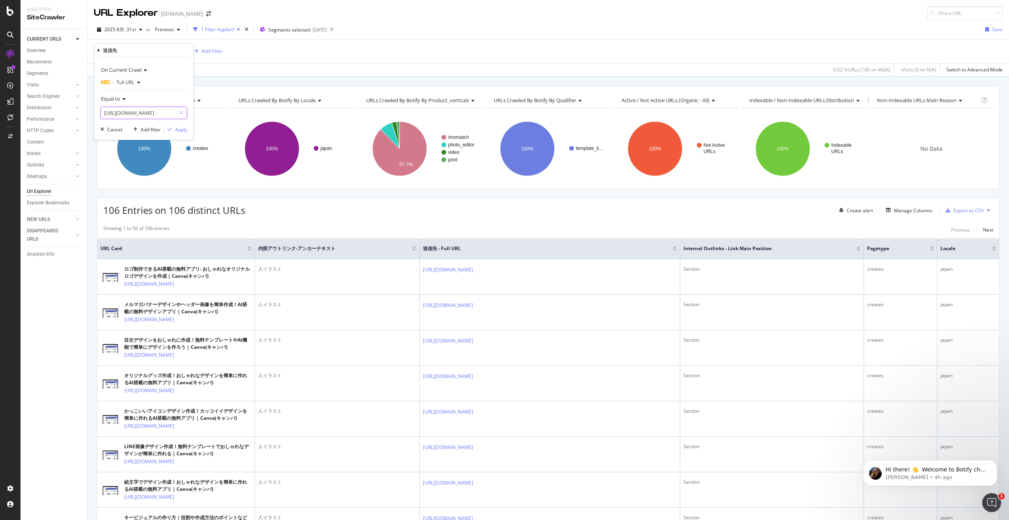
click at [159, 115] on input "[URL][DOMAIN_NAME]" at bounding box center [138, 112] width 75 height 13
paste input "yosegaki"
type input "[URL][DOMAIN_NAME]"
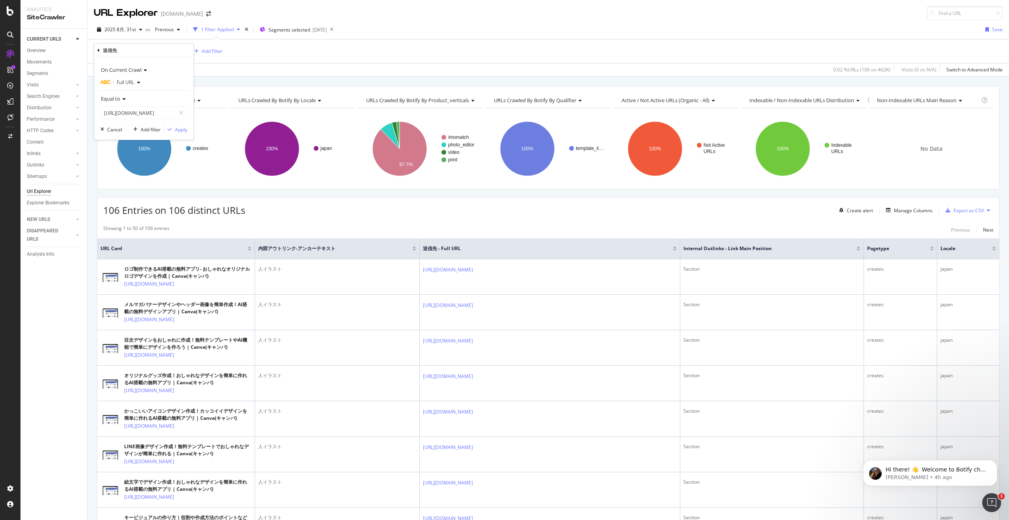
click at [190, 137] on div "On Current Crawl Full URL Equal to [URL][DOMAIN_NAME] Cancel Add filter Apply" at bounding box center [143, 98] width 99 height 82
click at [181, 134] on div "On Current Crawl Full URL Equal to [URL][DOMAIN_NAME] Cancel Add filter Apply" at bounding box center [143, 98] width 99 height 82
click at [174, 129] on div "button" at bounding box center [169, 129] width 11 height 5
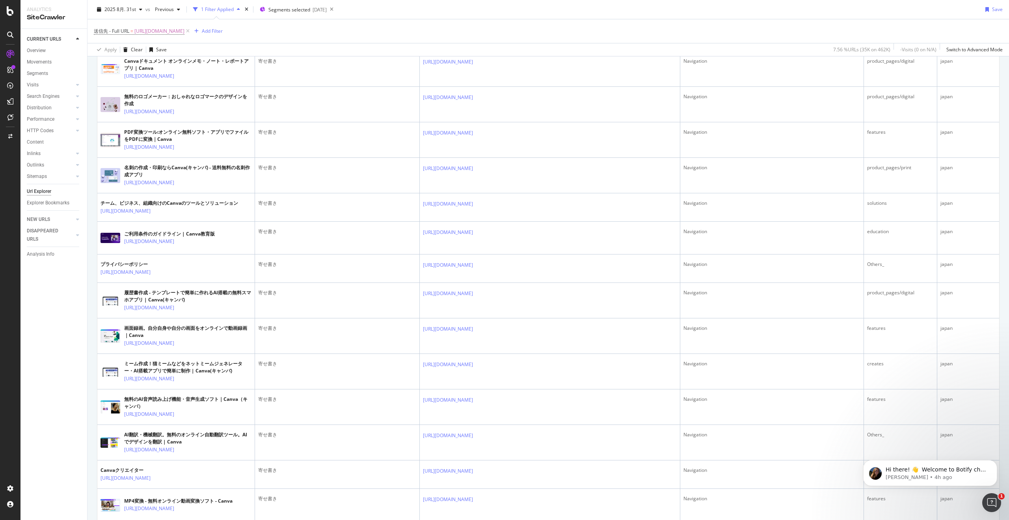
scroll to position [237, 0]
